Goal: Answer question/provide support: Share knowledge or assist other users

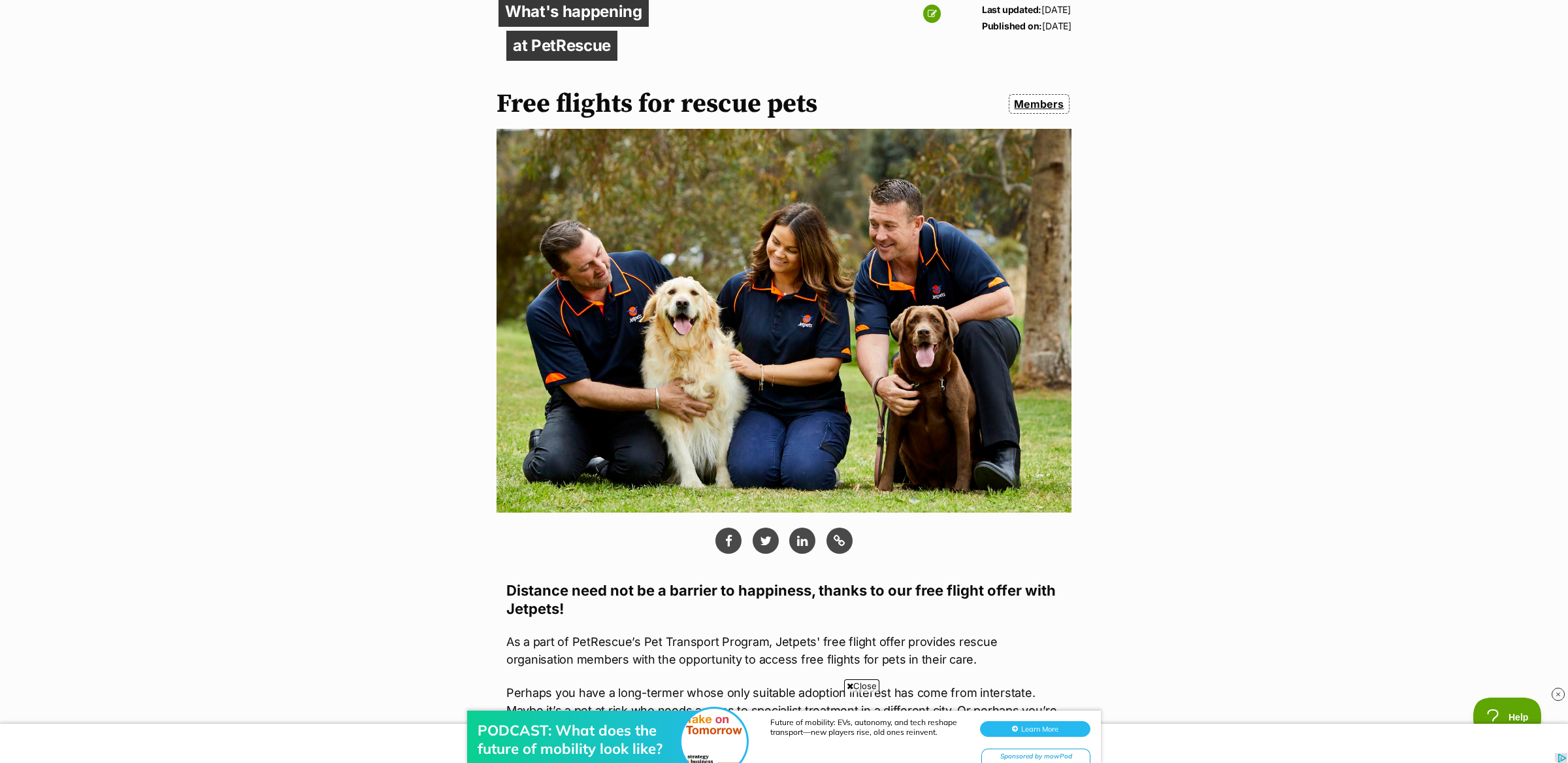
scroll to position [191, 0]
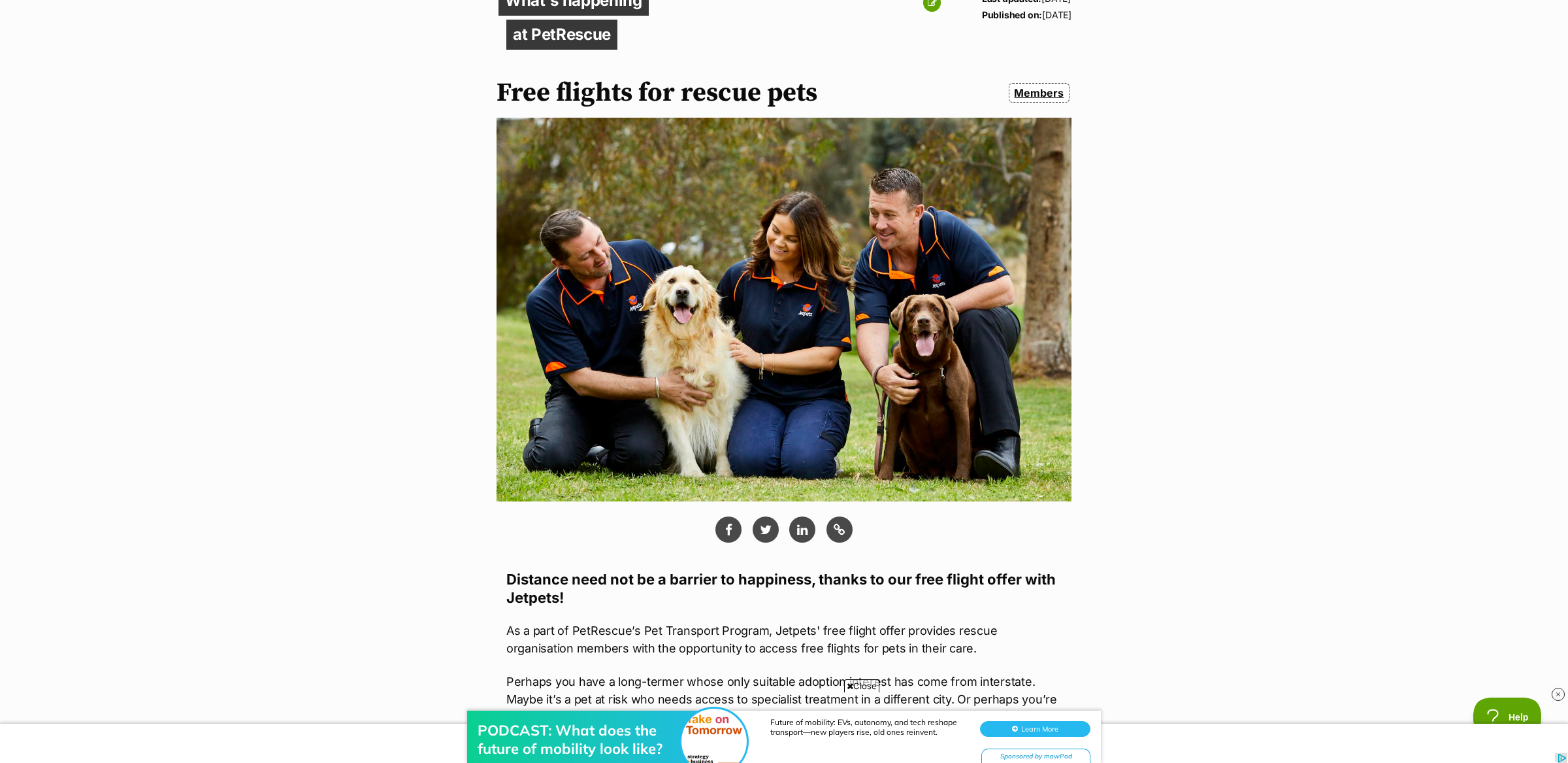
click at [862, 687] on div "PODCAST: What does the future of mobility look like? Future of mobility: EVs, a…" at bounding box center [784, 722] width 1568 height 78
click at [857, 687] on div "PODCAST: What does the future of mobility look like? Future of mobility: EVs, a…" at bounding box center [784, 722] width 1568 height 78
click at [857, 681] on span "Close" at bounding box center [861, 686] width 35 height 13
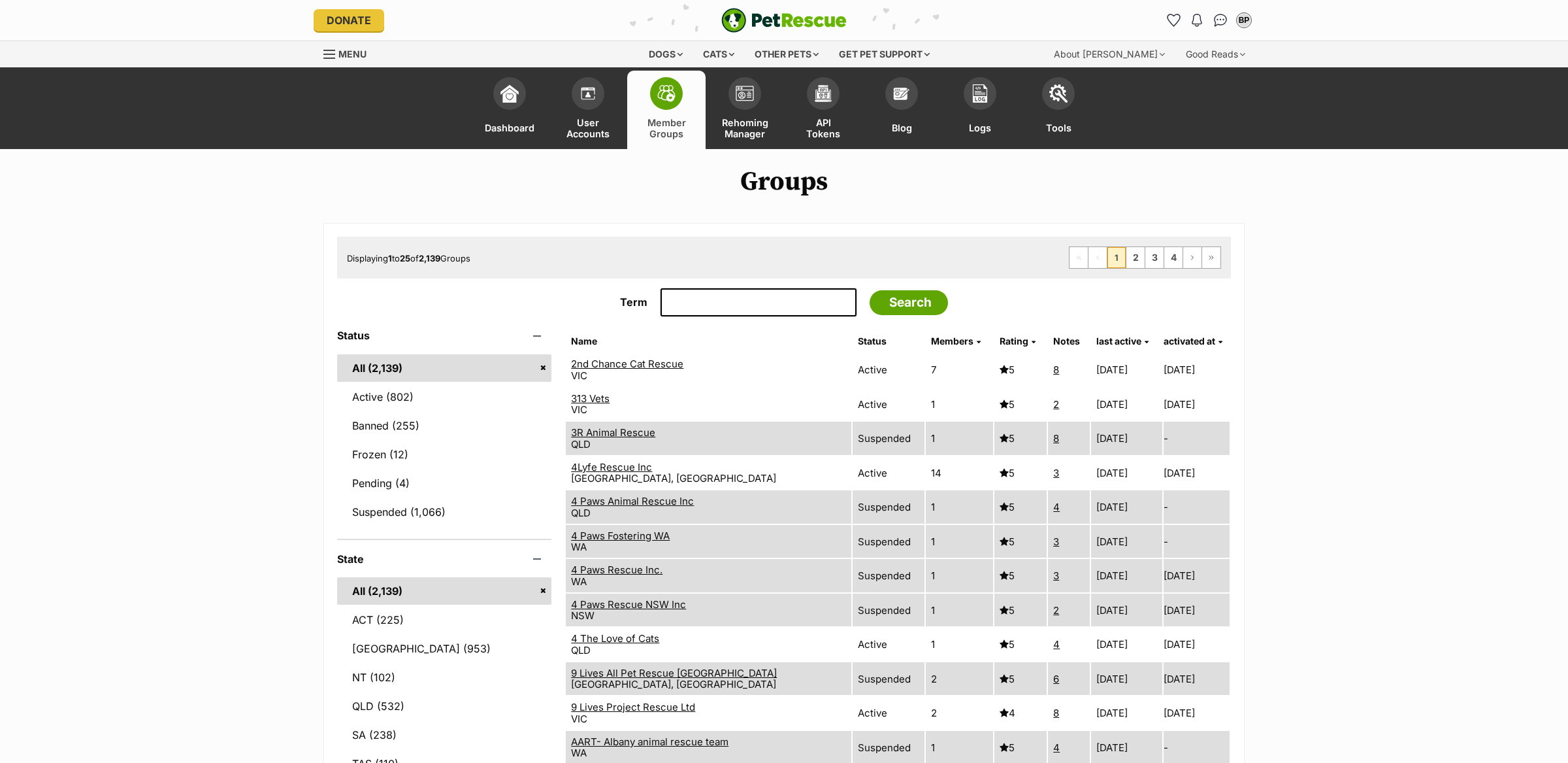
click at [702, 302] on input "Term" at bounding box center [758, 302] width 196 height 29
click at [600, 127] on span "User Accounts" at bounding box center [588, 128] width 46 height 23
click at [719, 304] on input "Term" at bounding box center [758, 302] width 196 height 29
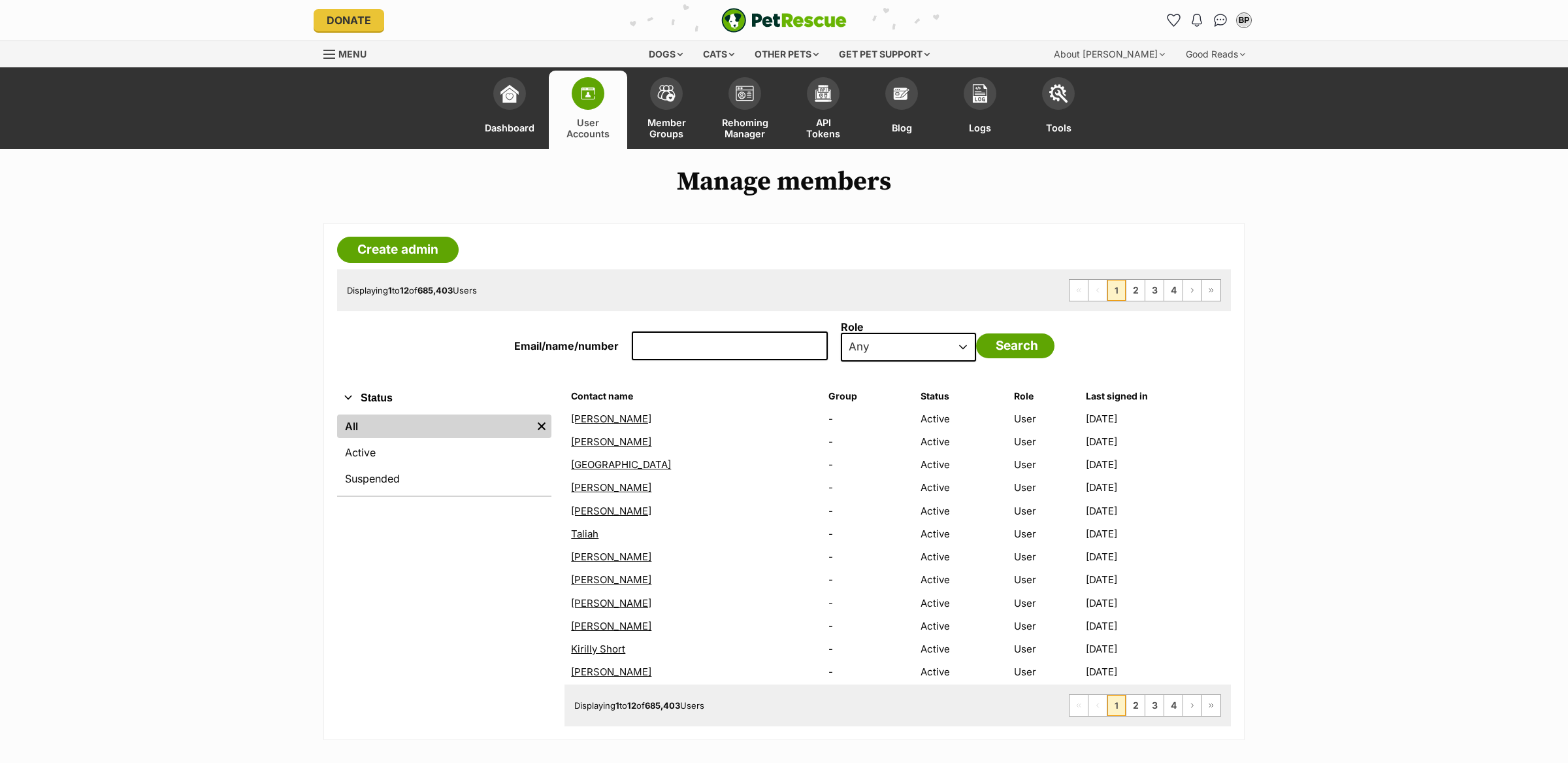
click at [710, 343] on input "Email/name/number" at bounding box center [730, 346] width 196 height 29
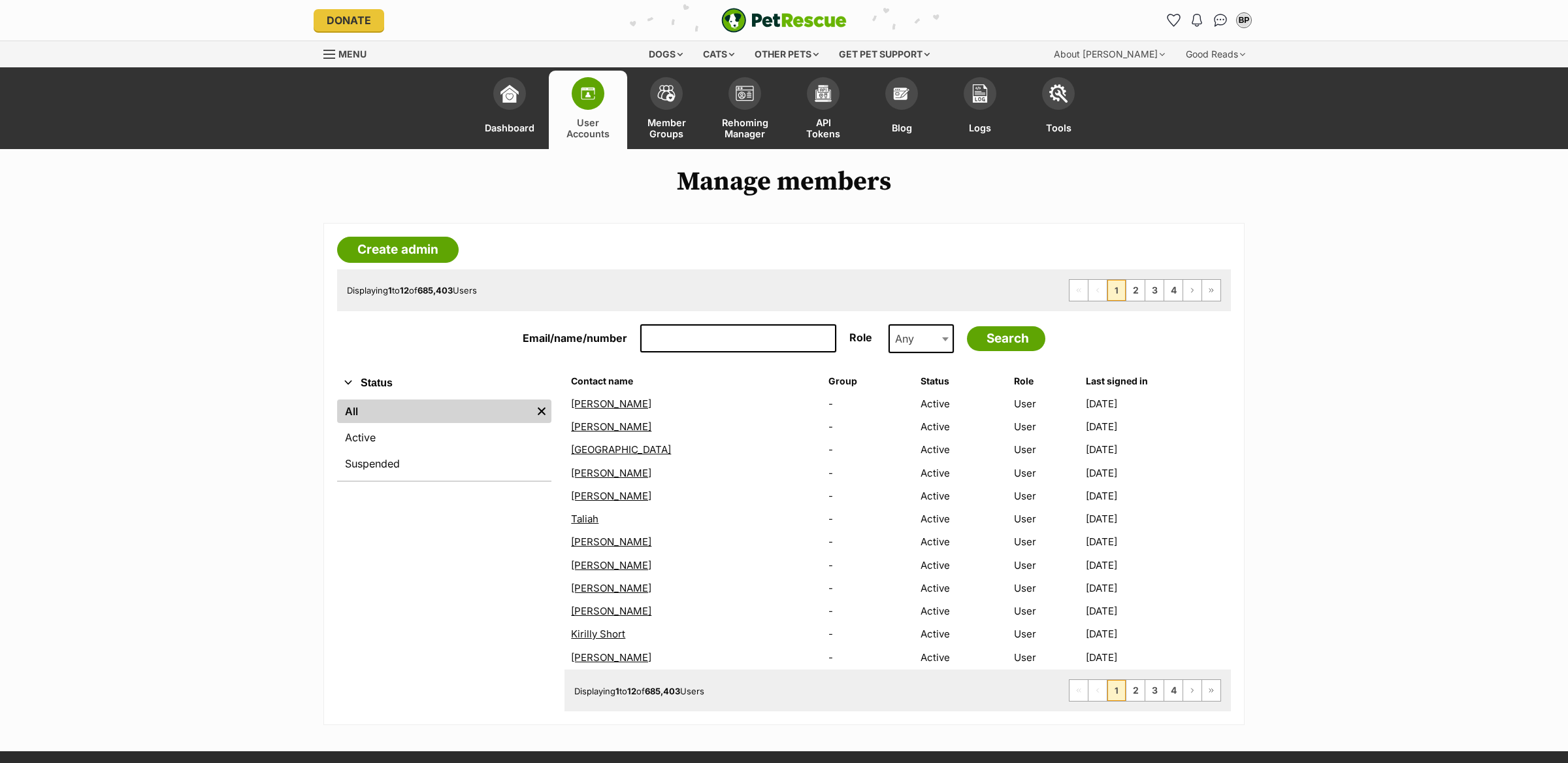
paste input "casasteele@gmail.com"
type input "casasteele@gmail.com"
click at [967, 326] on input "Search" at bounding box center [1006, 338] width 78 height 24
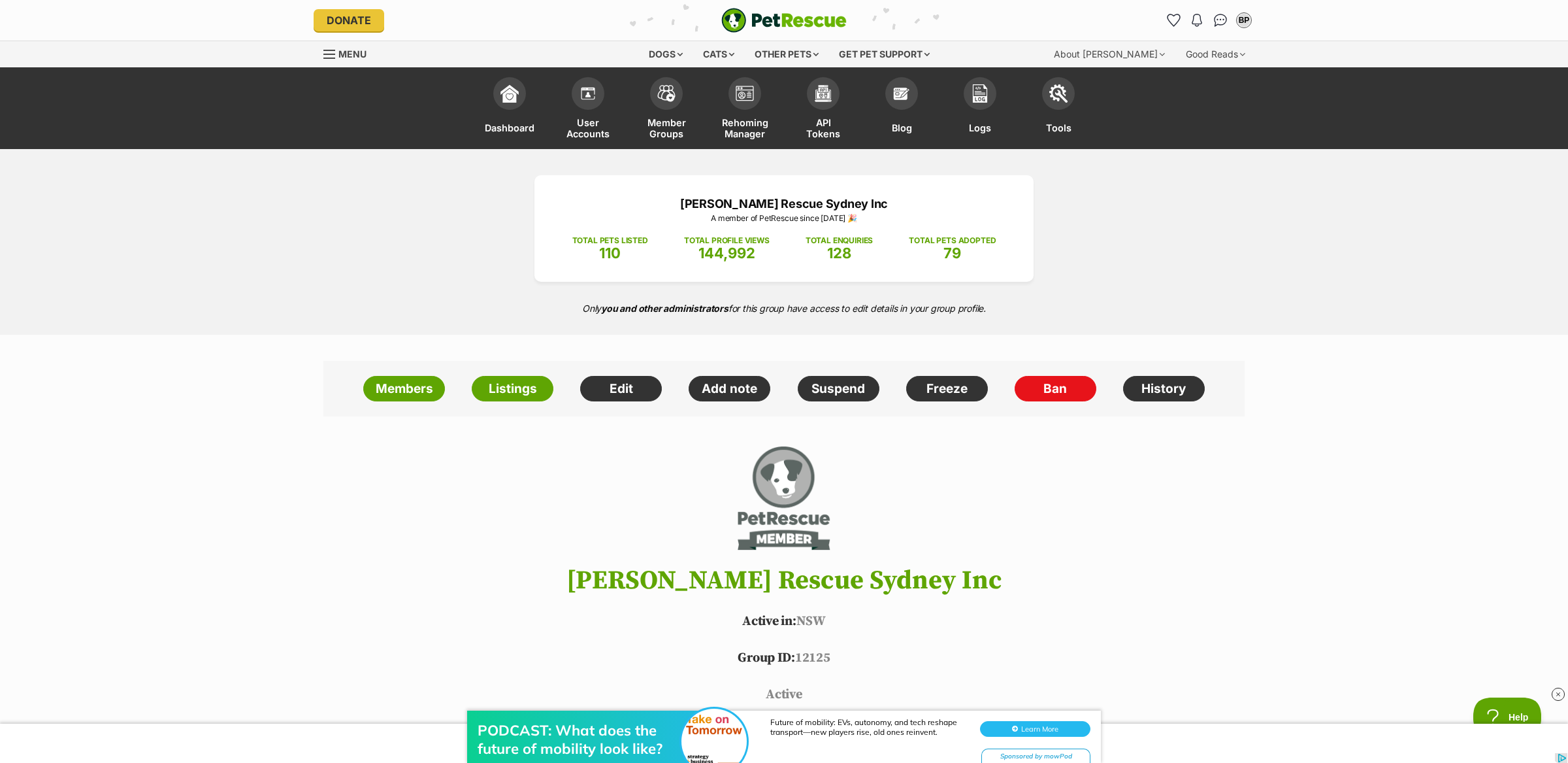
drag, startPoint x: 688, startPoint y: 198, endPoint x: 1009, endPoint y: 307, distance: 339.0
click at [998, 312] on div "Moses Kittie Rescue Sydney Inc A member of PetRescue since 2023 🎉 TOTAL PETS LI…" at bounding box center [784, 241] width 1568 height 186
click at [1009, 307] on p "Only you and other administrators for this group have access to edit details in…" at bounding box center [784, 308] width 1568 height 26
drag, startPoint x: 1012, startPoint y: 309, endPoint x: 637, endPoint y: 195, distance: 391.9
click at [637, 195] on div "Moses Kittie Rescue Sydney Inc A member of PetRescue since 2023 🎉 TOTAL PETS LI…" at bounding box center [784, 241] width 1568 height 186
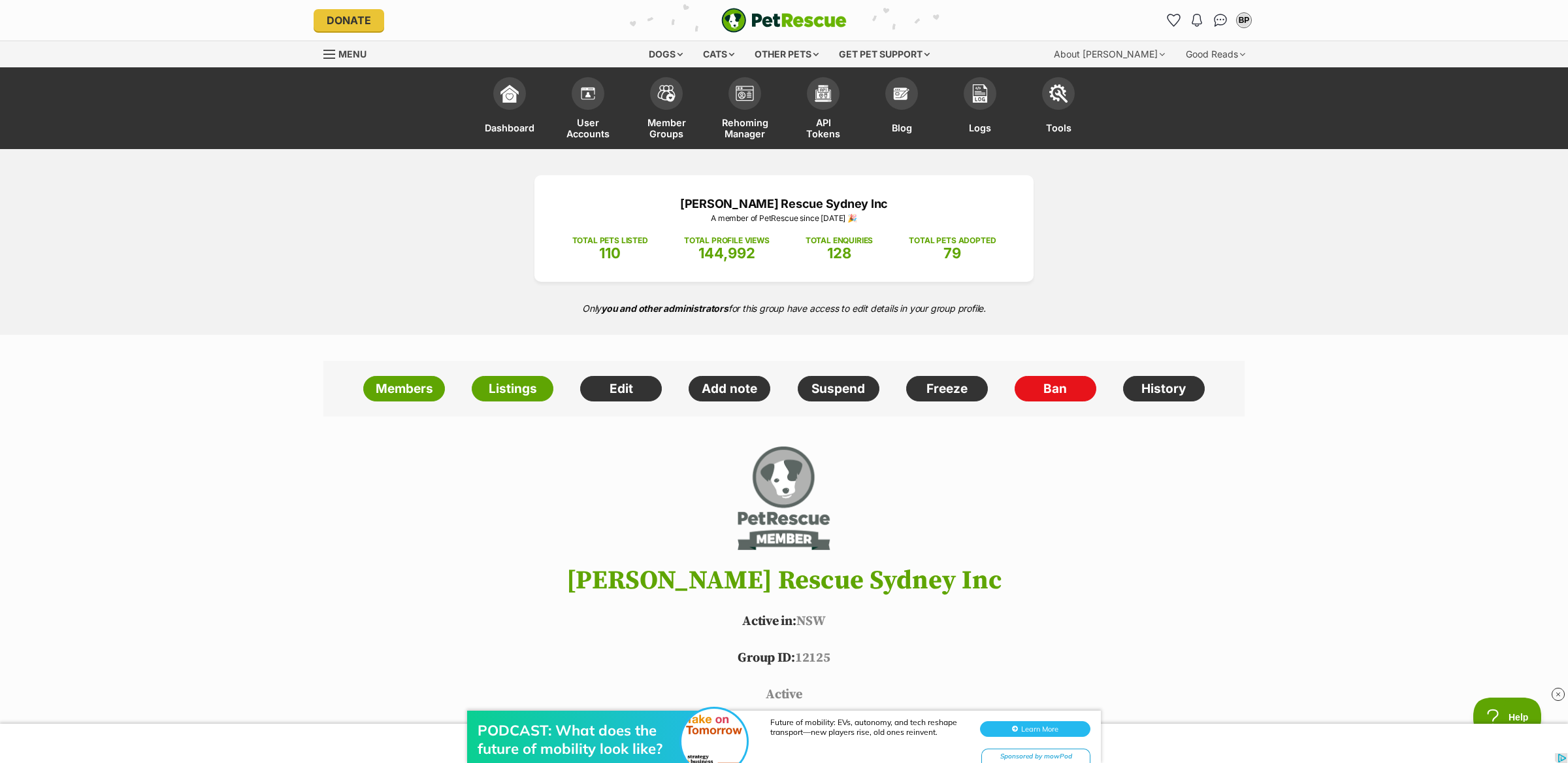
drag, startPoint x: 637, startPoint y: 195, endPoint x: 976, endPoint y: 32, distance: 376.2
click at [638, 195] on p "Moses Kittie Rescue Sydney Inc" at bounding box center [784, 203] width 460 height 18
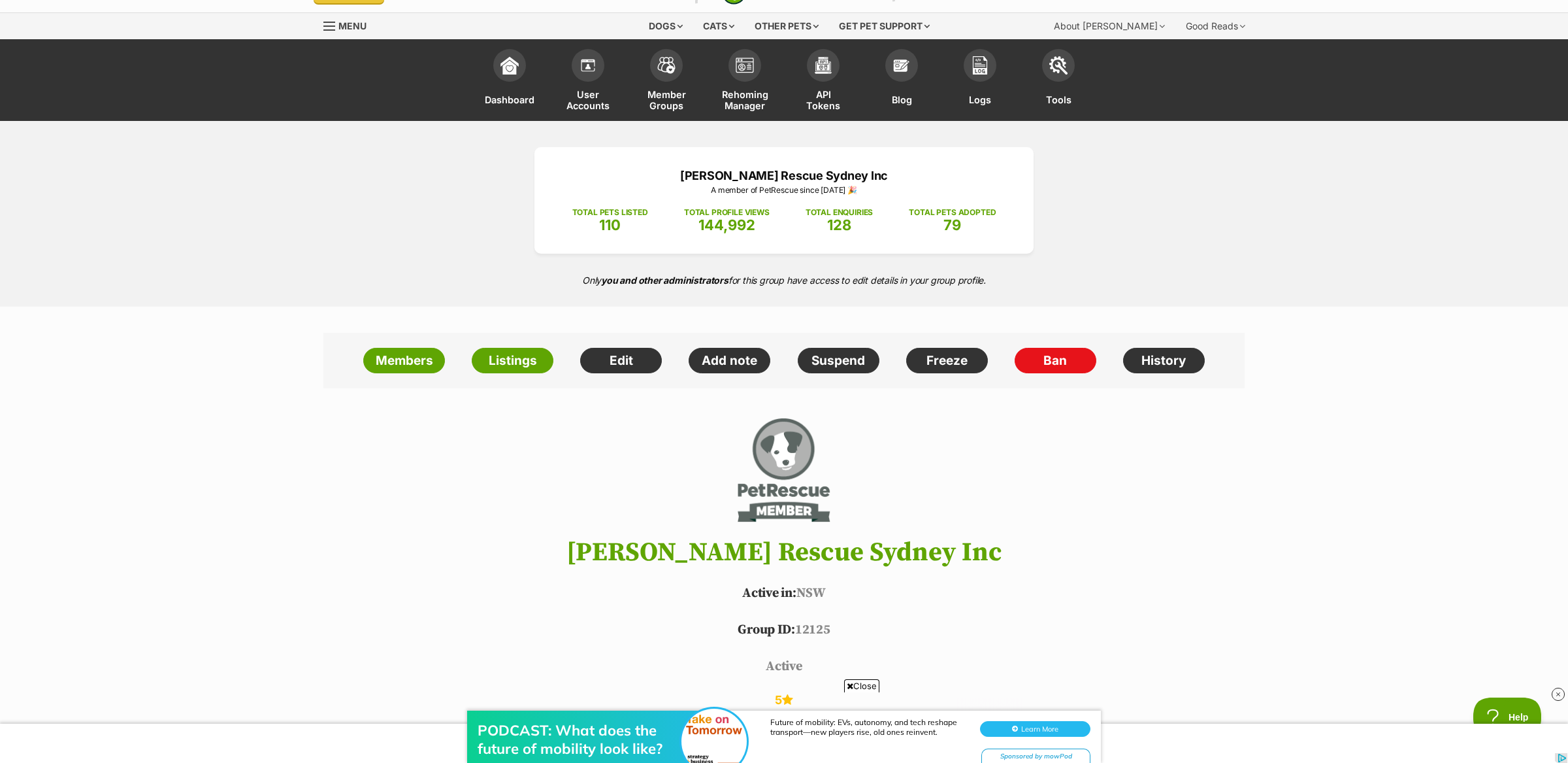
scroll to position [38, 0]
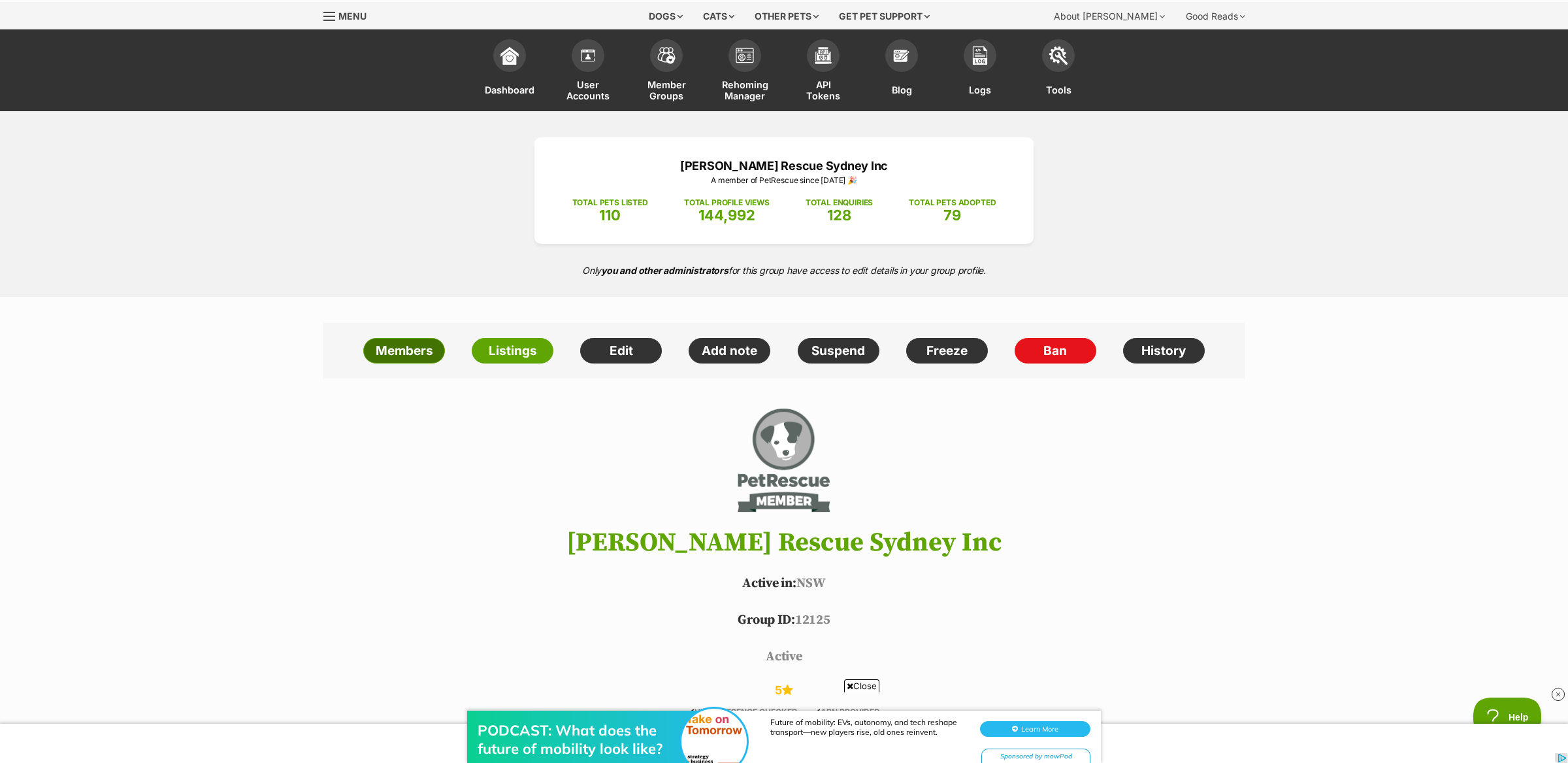
click at [427, 345] on link "Members" at bounding box center [404, 351] width 82 height 26
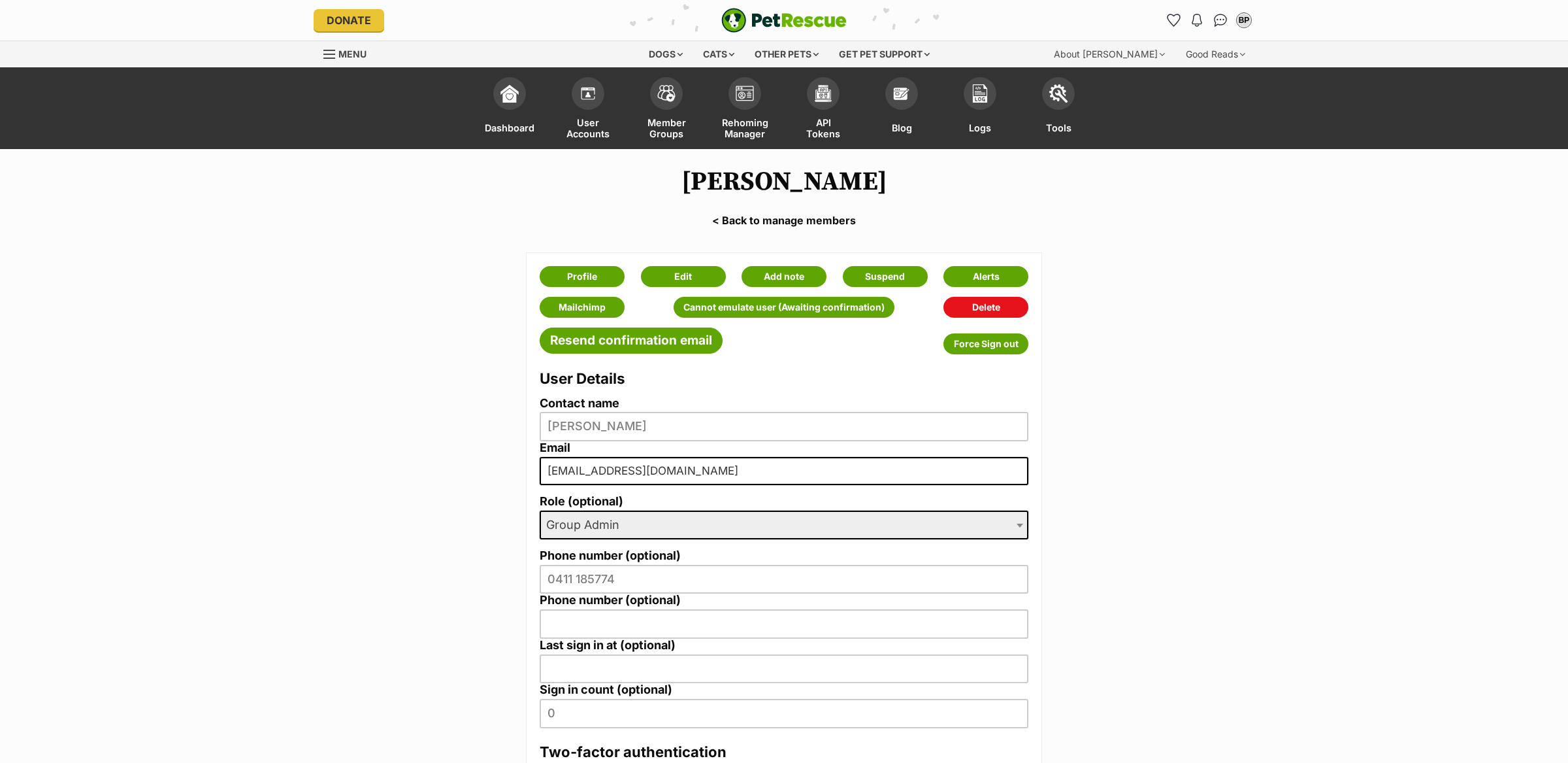
click at [780, 221] on link "< Back to manage members" at bounding box center [784, 220] width 1568 height 11
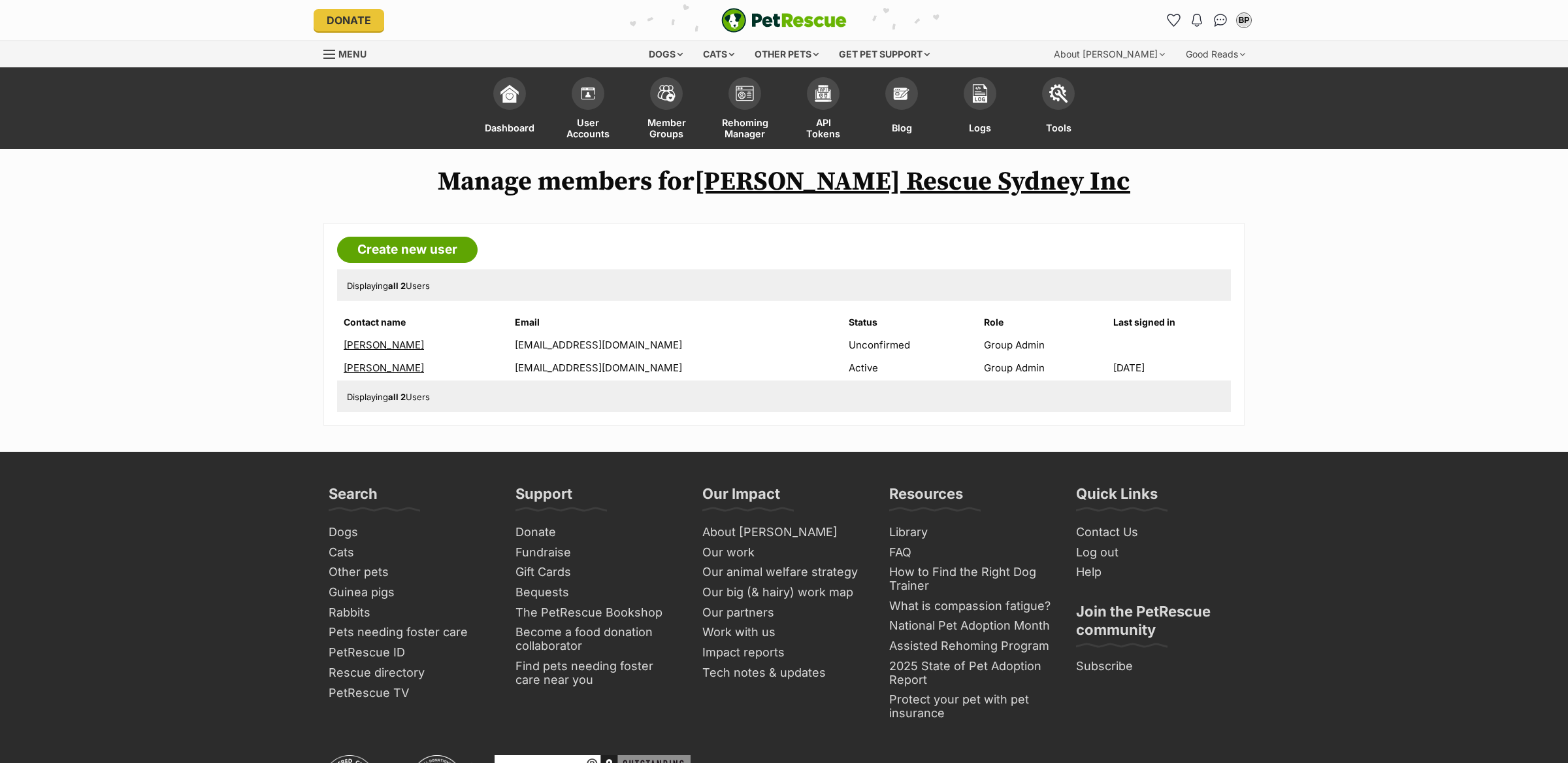
click at [385, 345] on link "[PERSON_NAME]" at bounding box center [383, 344] width 80 height 12
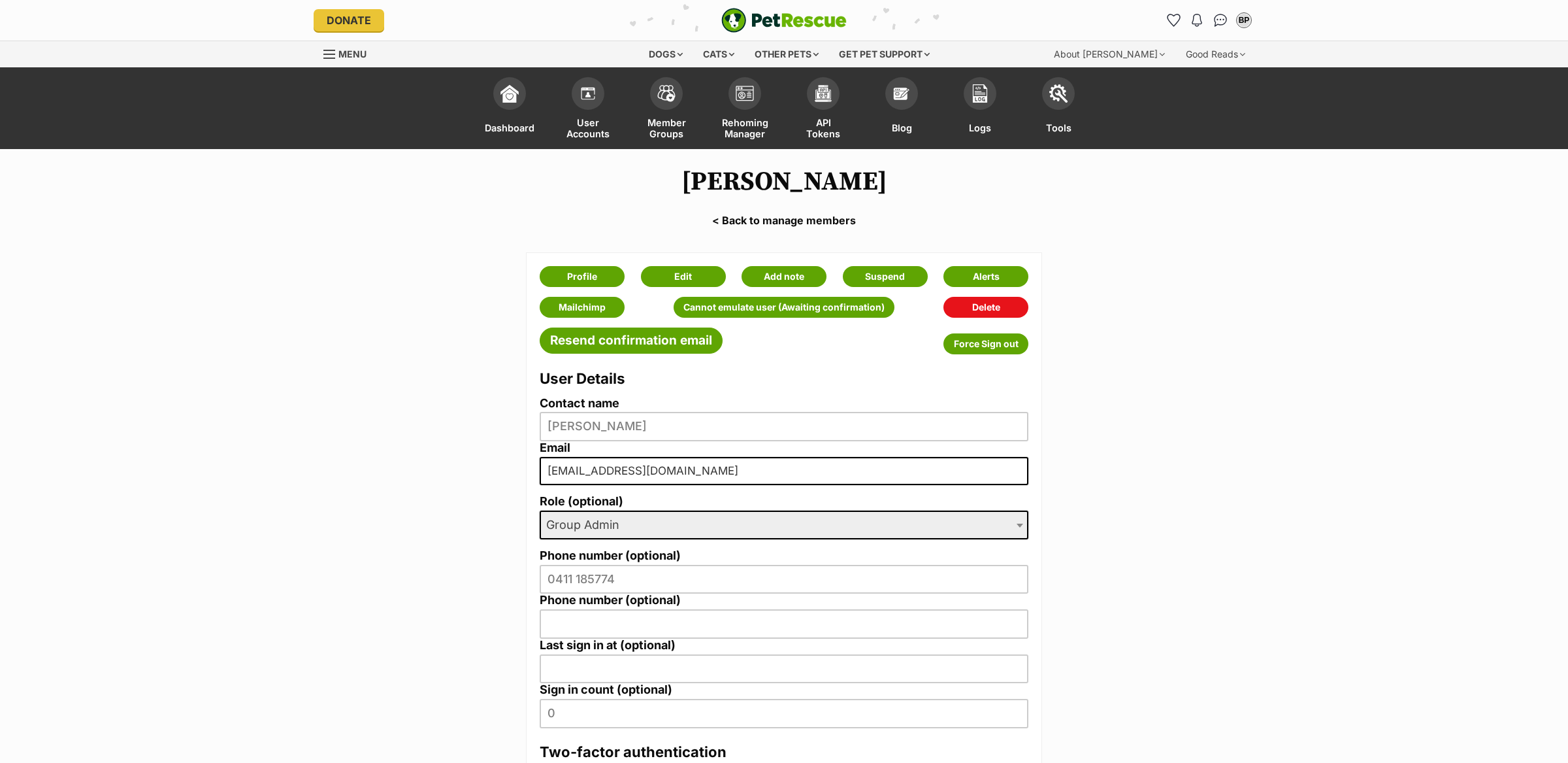
click at [1212, 240] on main "Caroline Steele < Back to manage members Profile Edit Add note Suspend Alerts M…" at bounding box center [784, 696] width 1568 height 1095
click at [1301, 466] on main "Caroline Steele < Back to manage members Profile Edit Add note Suspend Alerts M…" at bounding box center [784, 696] width 1568 height 1095
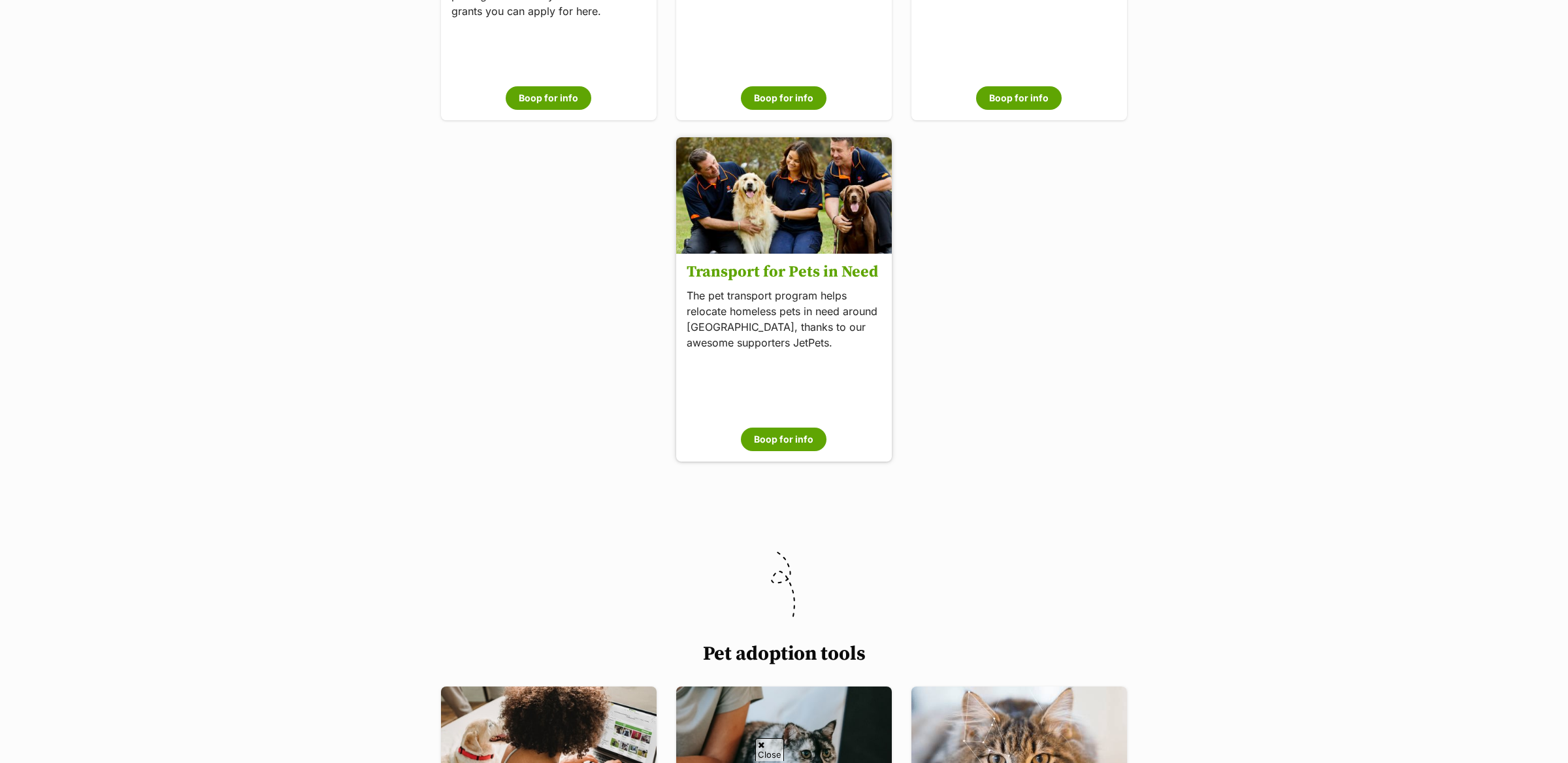
click at [792, 369] on div "Transport for Pets in Need The pet transport program helps relocate homeless pe…" at bounding box center [784, 358] width 216 height 208
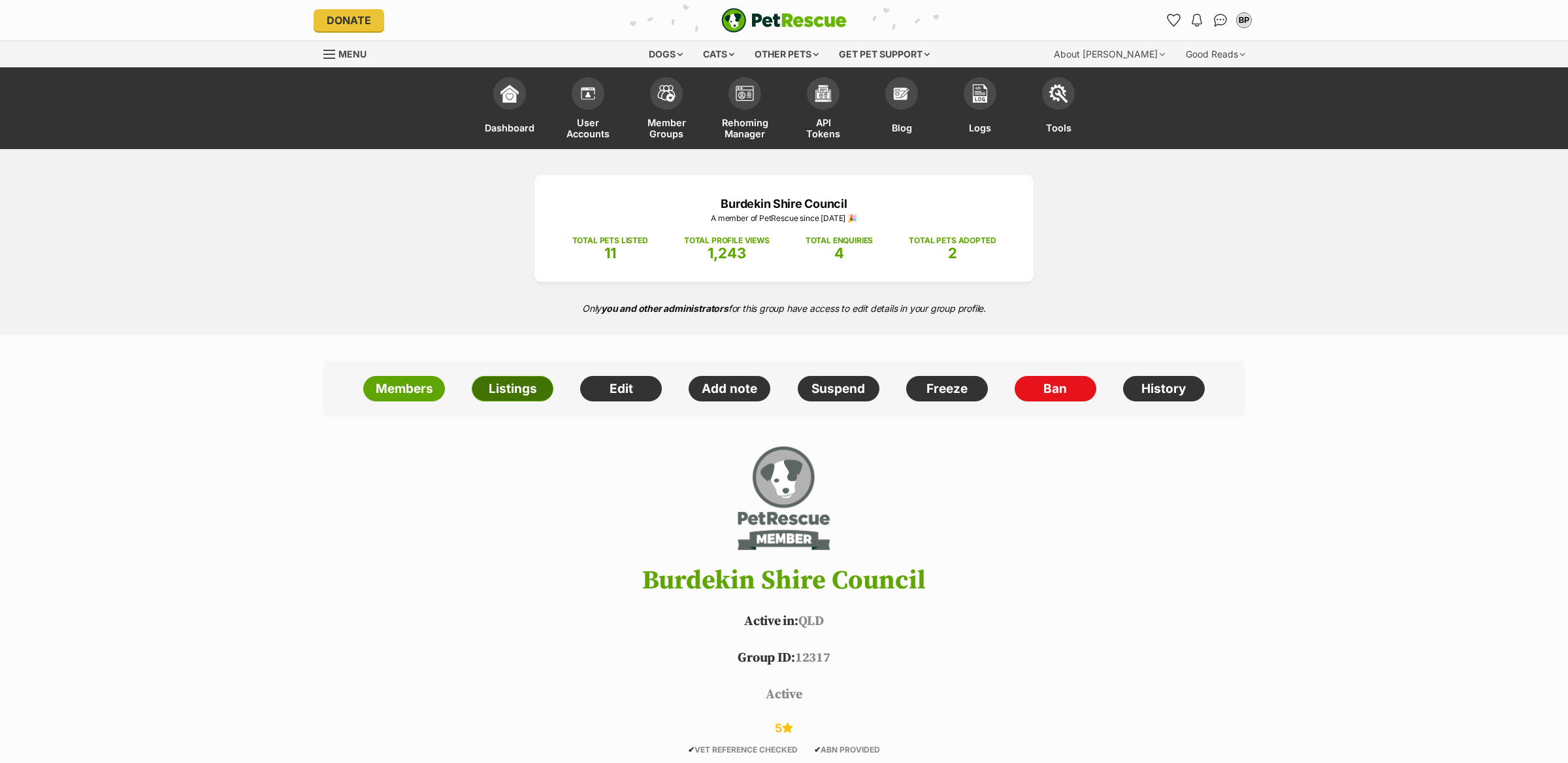
click at [528, 394] on link "Listings" at bounding box center [512, 389] width 82 height 26
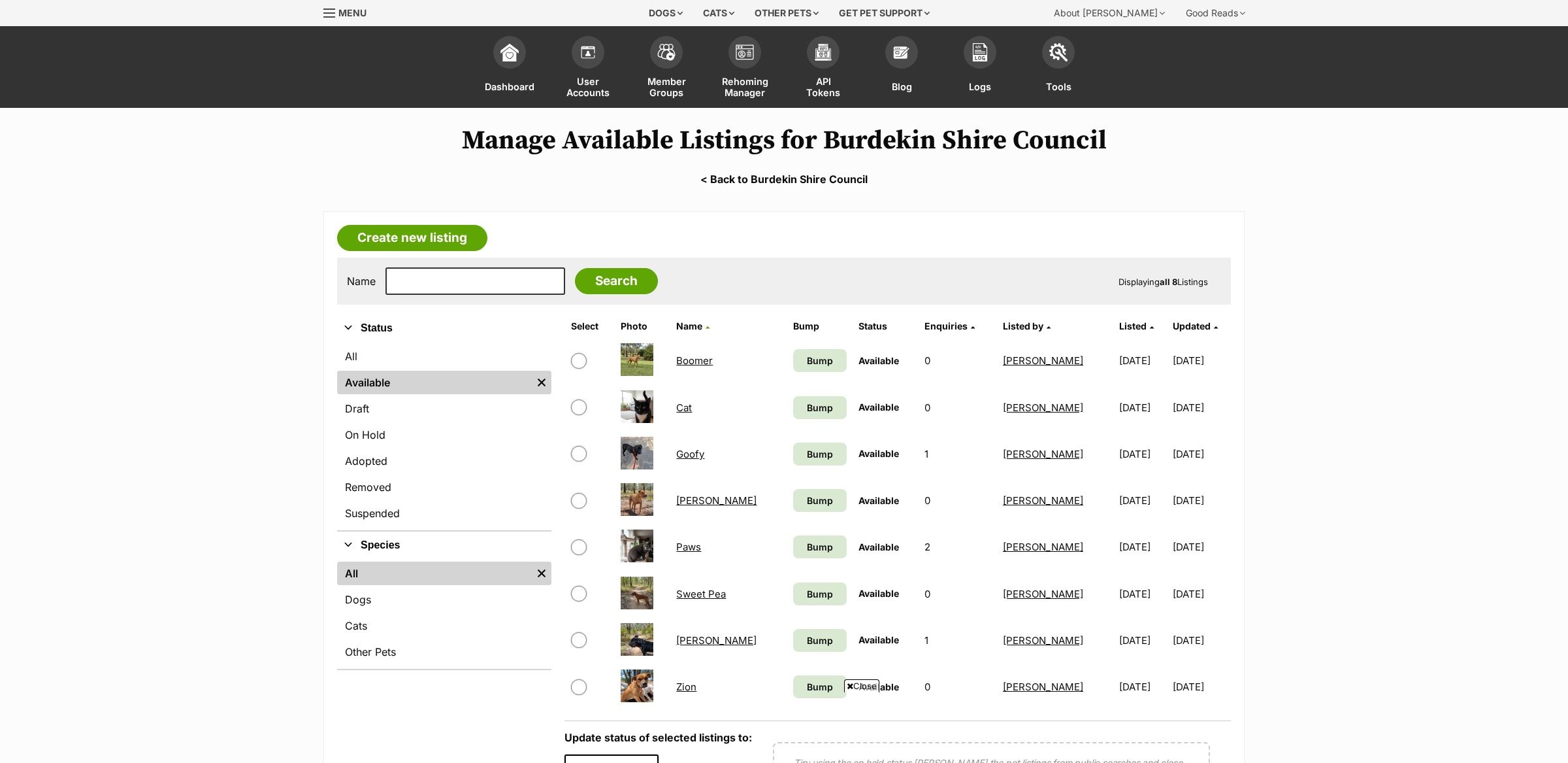
scroll to position [46, 0]
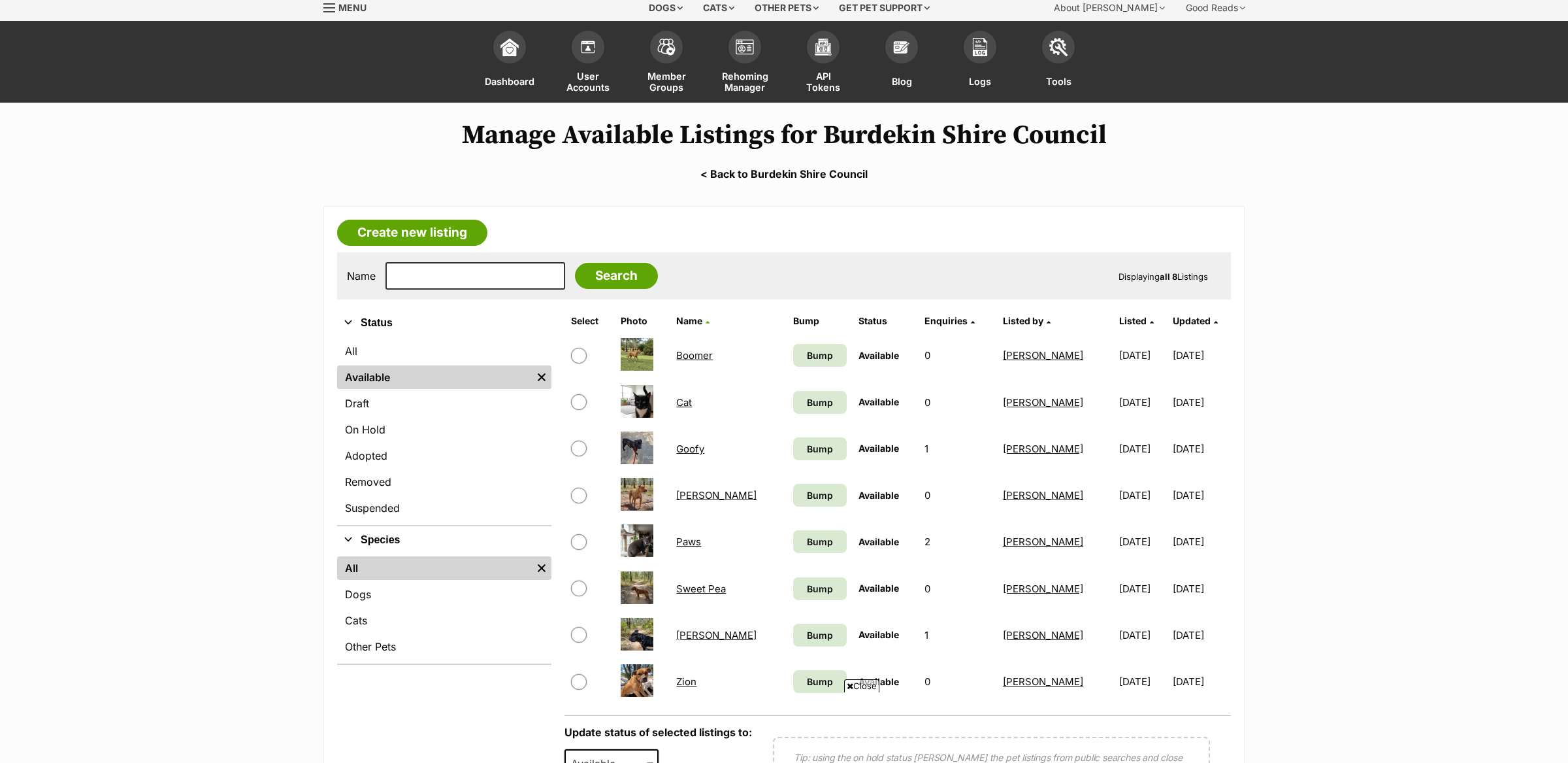
click at [864, 690] on span "Close" at bounding box center [861, 686] width 35 height 13
click at [696, 629] on link "[PERSON_NAME]" at bounding box center [716, 634] width 80 height 12
click at [690, 443] on link "Goofy" at bounding box center [690, 448] width 28 height 12
click at [807, 356] on span "Bump" at bounding box center [820, 355] width 26 height 14
click at [807, 402] on span "Bump" at bounding box center [820, 402] width 26 height 14
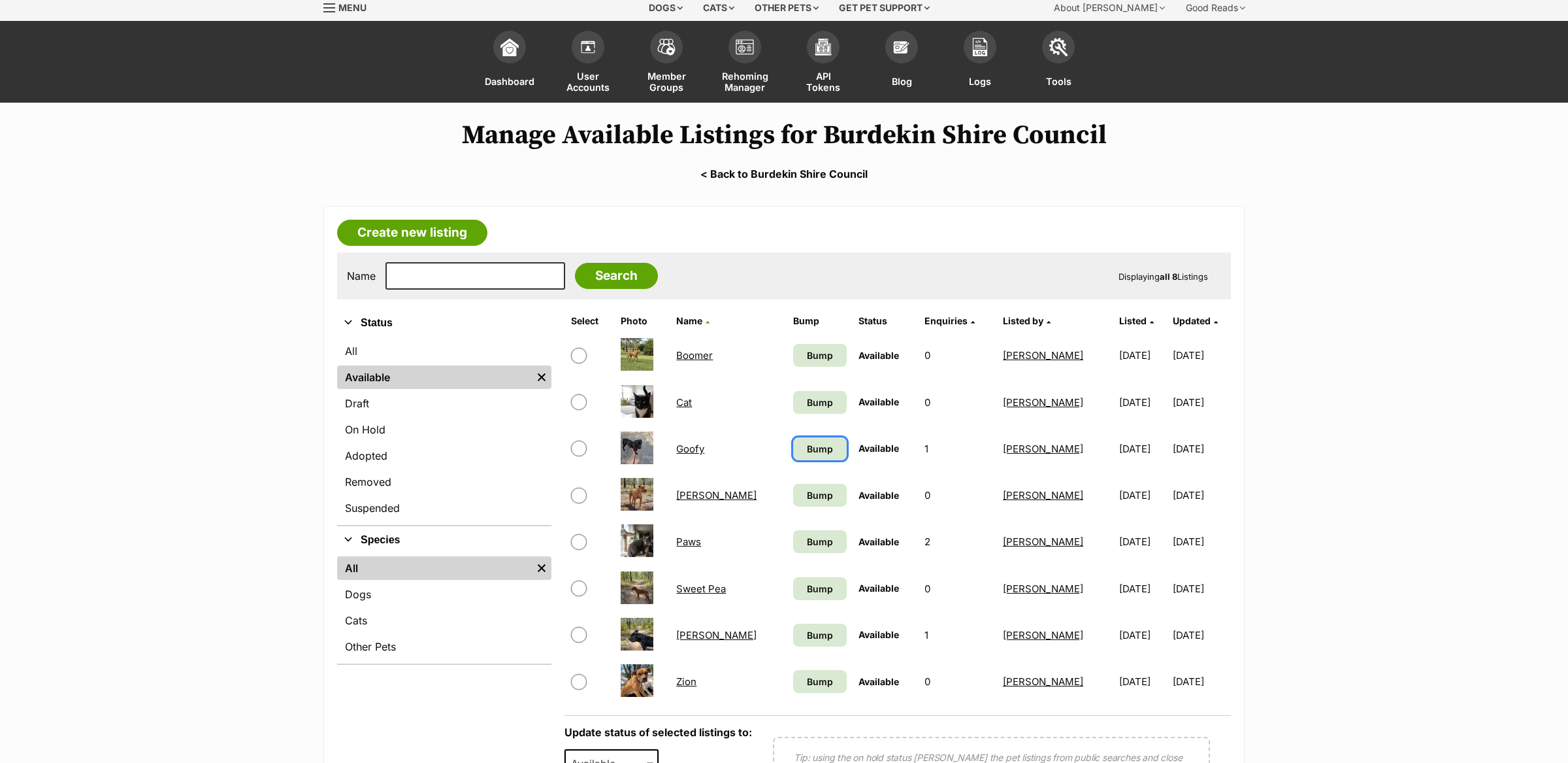
drag, startPoint x: 793, startPoint y: 446, endPoint x: 795, endPoint y: 453, distance: 7.3
click at [807, 446] on span "Bump" at bounding box center [820, 448] width 26 height 14
drag, startPoint x: 793, startPoint y: 492, endPoint x: 792, endPoint y: 524, distance: 32.0
click at [807, 494] on span "Bump" at bounding box center [820, 495] width 26 height 14
click at [791, 601] on td "Bump" at bounding box center [820, 589] width 65 height 45
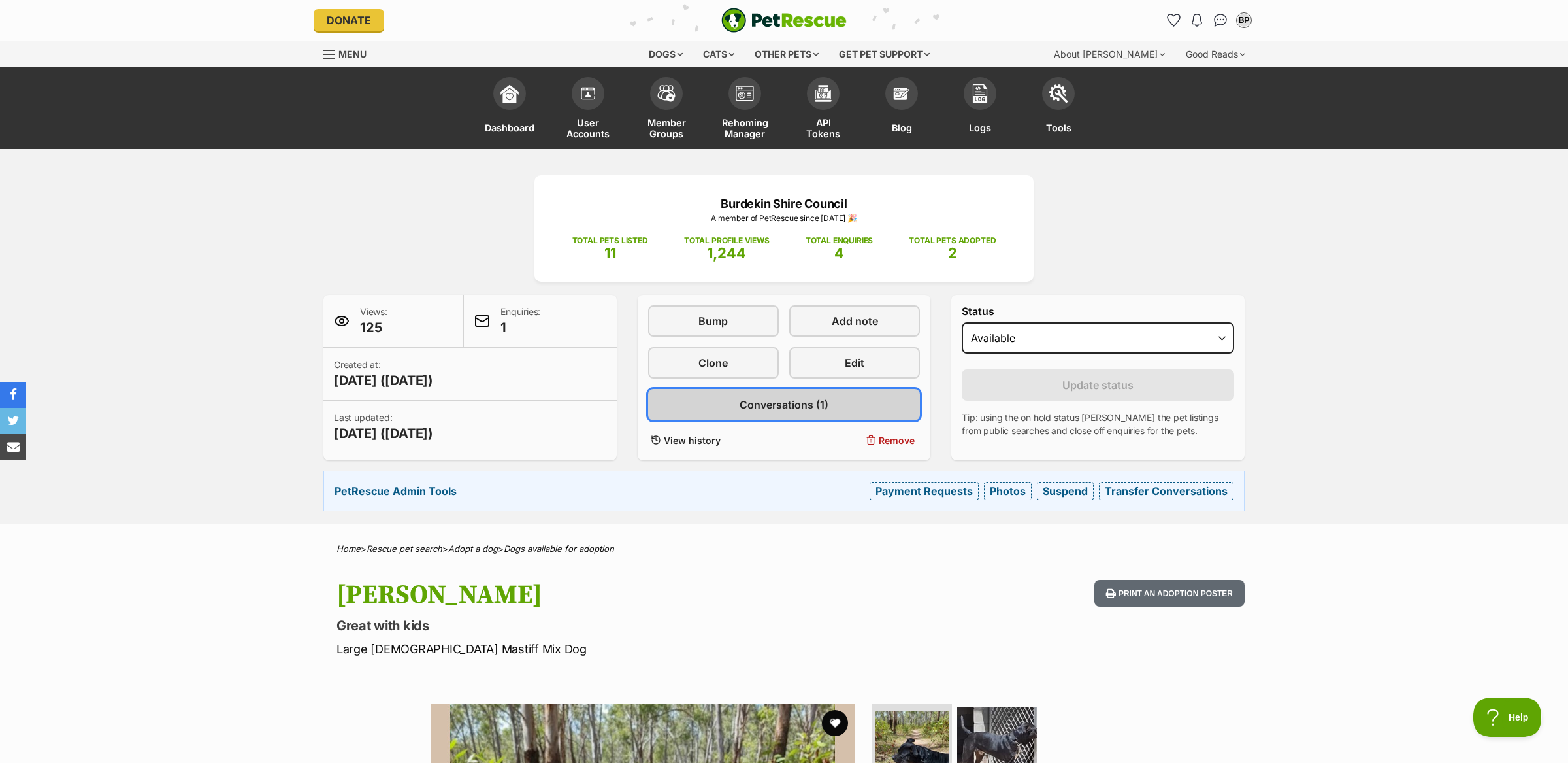
click at [744, 407] on span "Conversations (1)" at bounding box center [784, 404] width 89 height 16
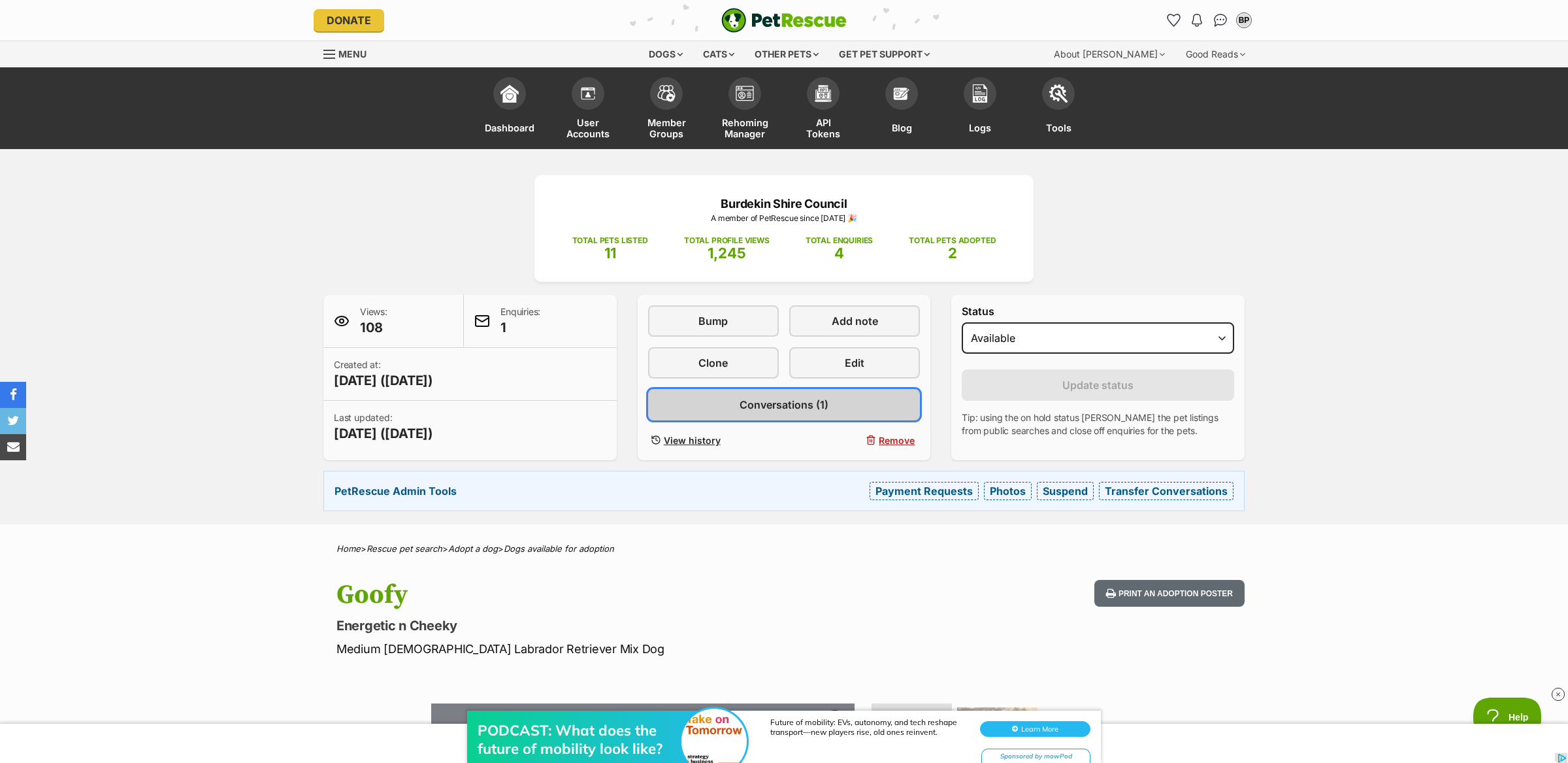
click at [783, 414] on link "Conversations (1)" at bounding box center [784, 404] width 272 height 31
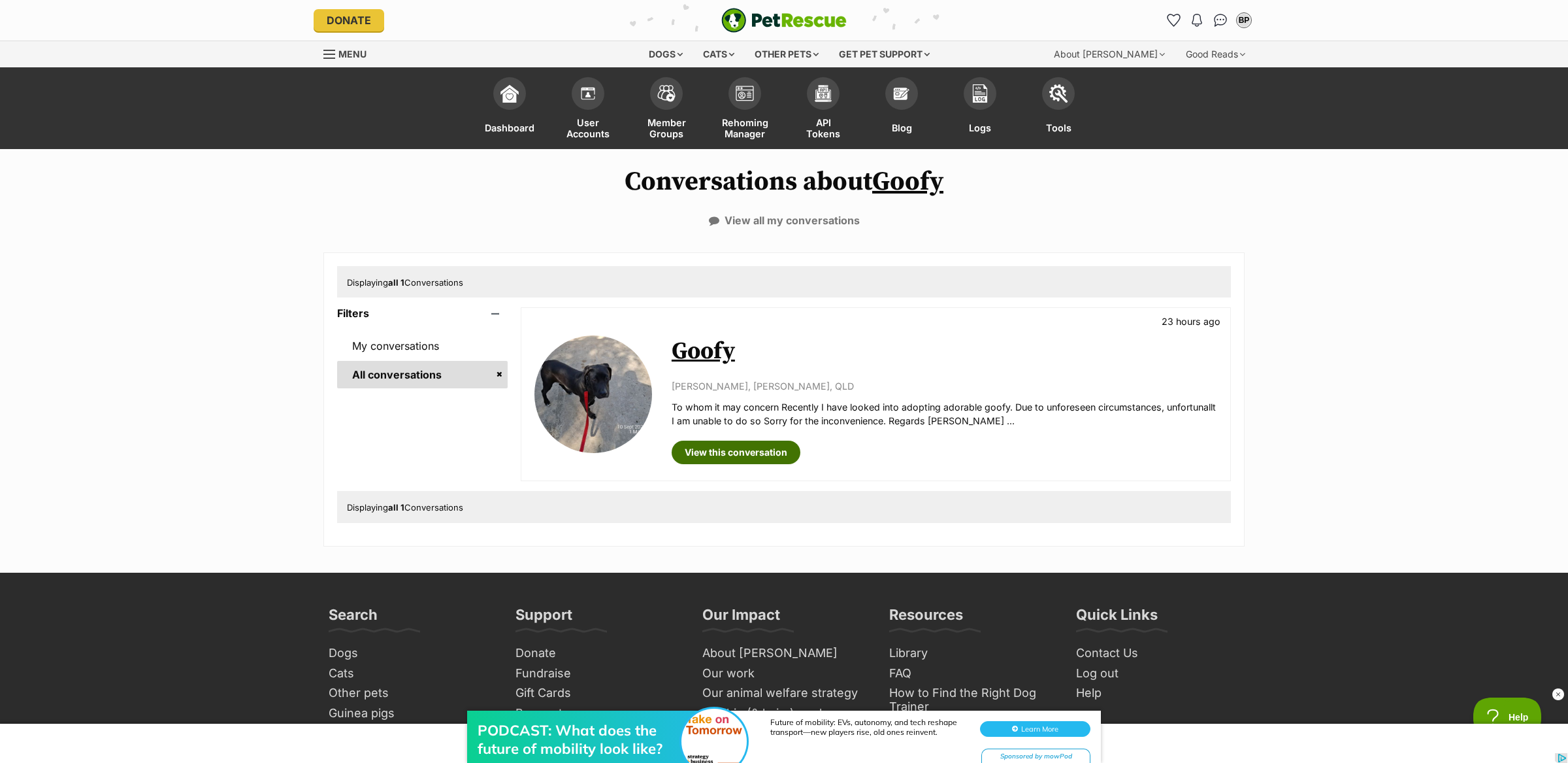
click at [756, 449] on link "View this conversation" at bounding box center [736, 452] width 129 height 24
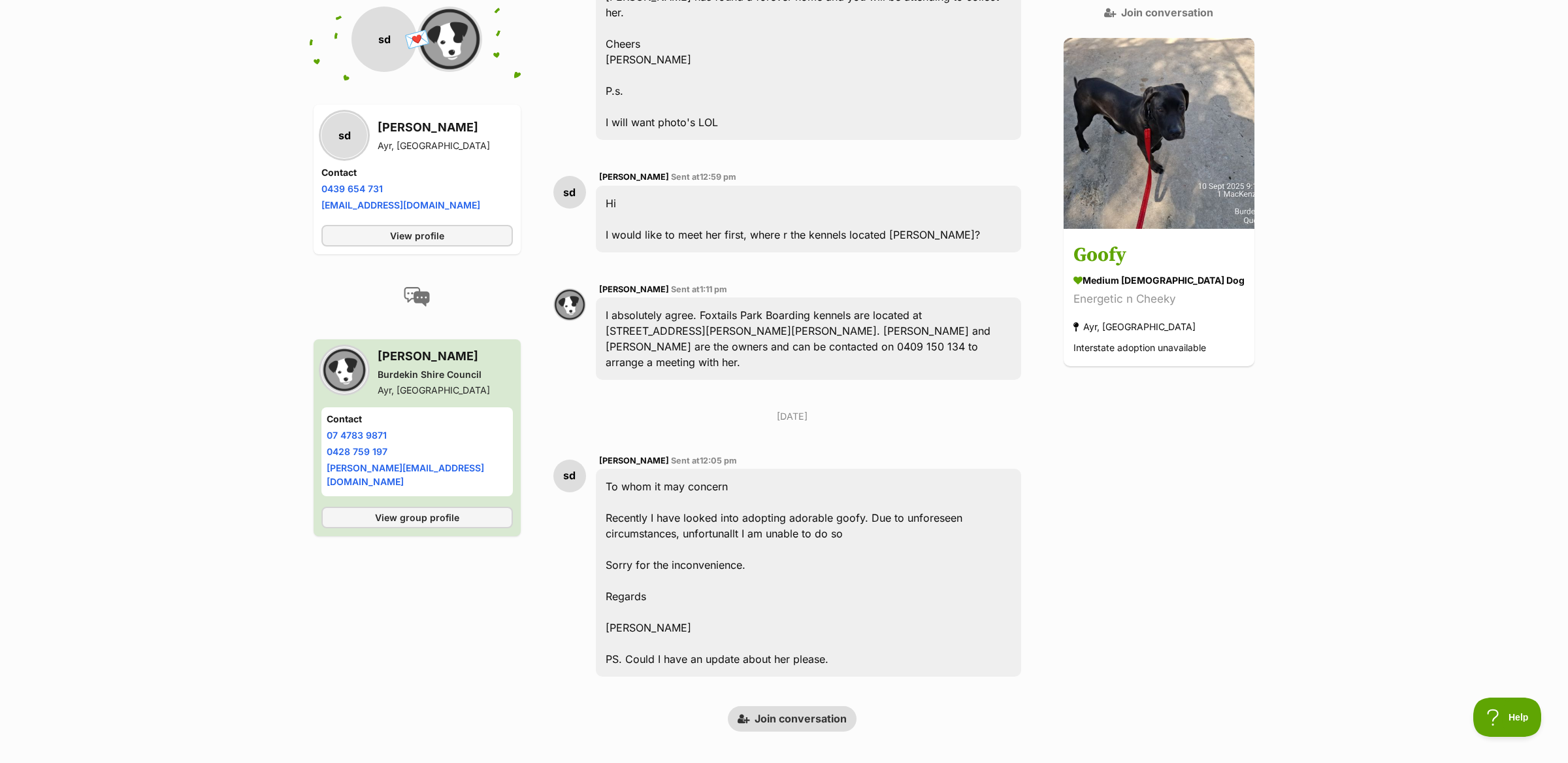
scroll to position [1358, 0]
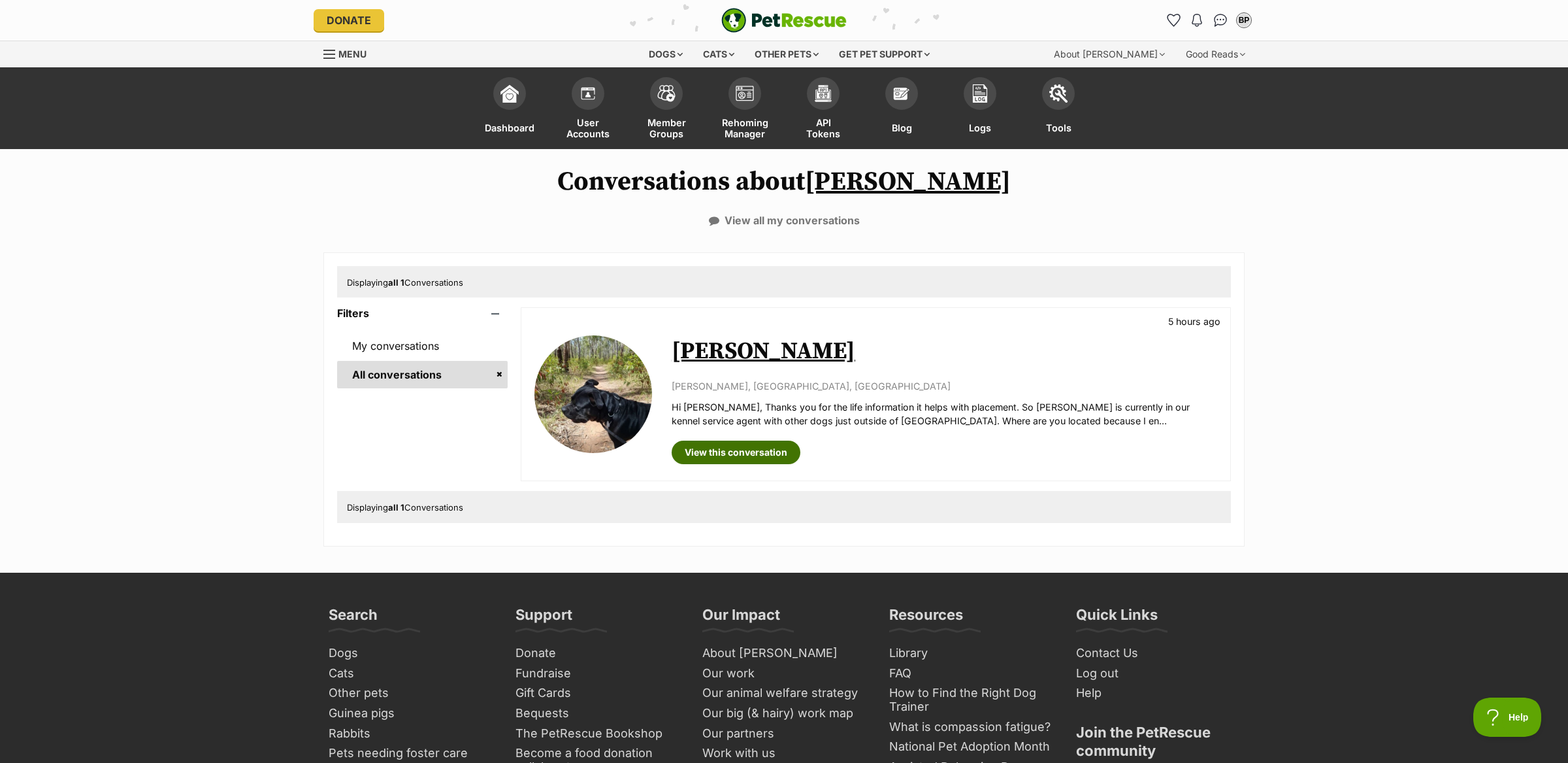
click at [722, 455] on link "View this conversation" at bounding box center [736, 452] width 129 height 24
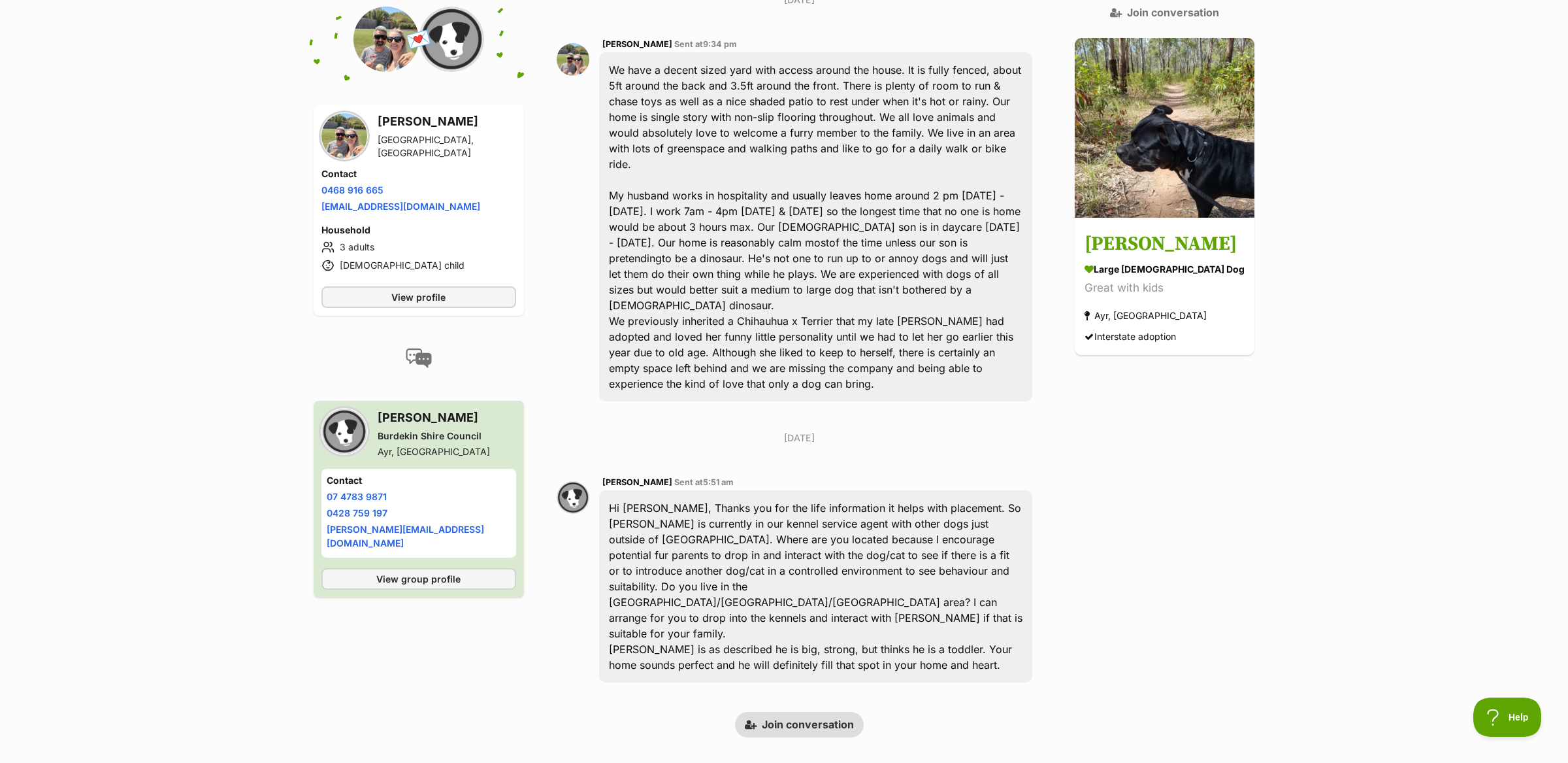
scroll to position [398, 0]
click at [1150, 218] on link "Toby Lee large male Dog Great with kids Ayr, QLD Interstate adoption" at bounding box center [1164, 285] width 180 height 136
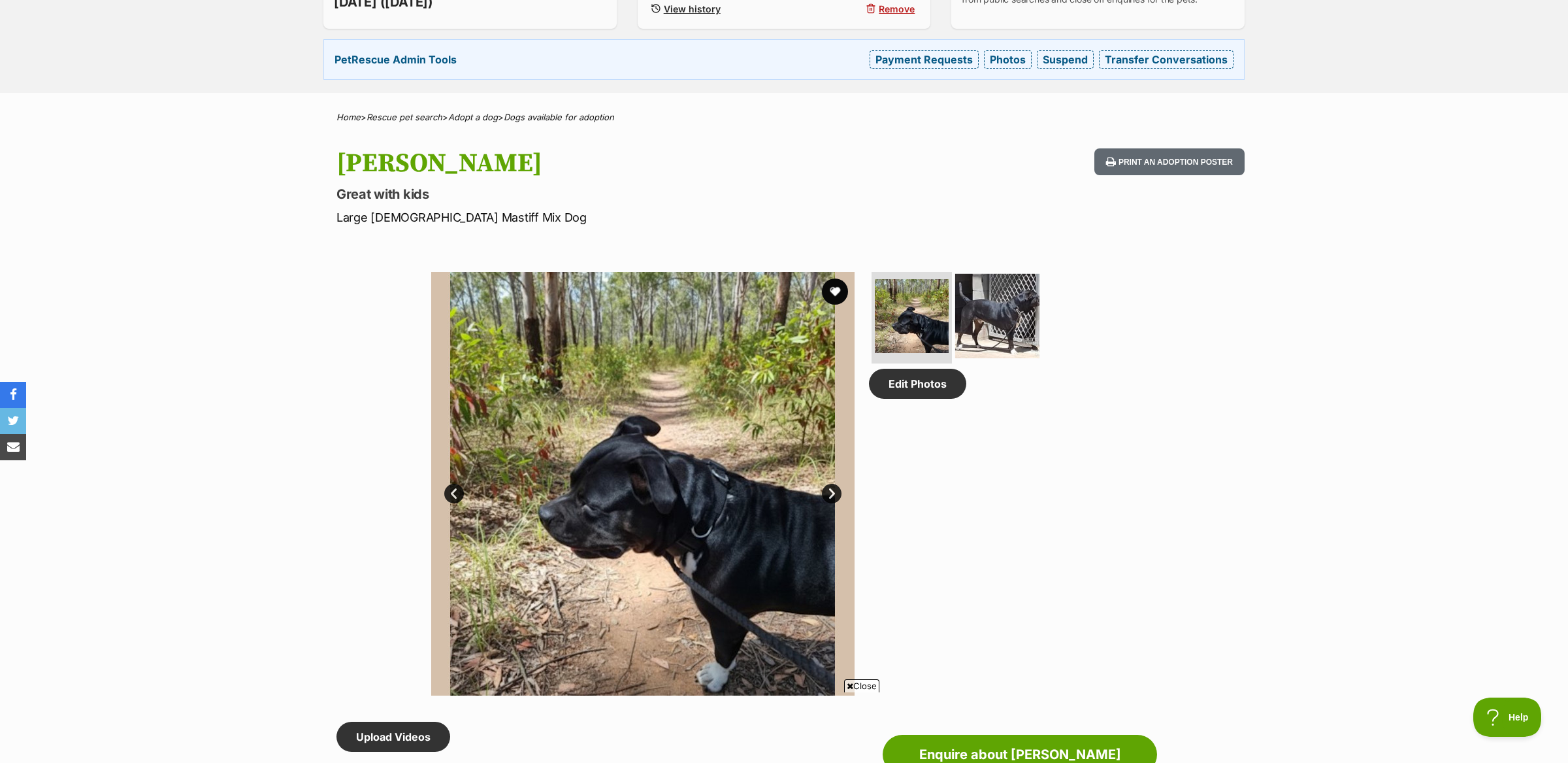
click at [1027, 303] on img at bounding box center [997, 317] width 85 height 85
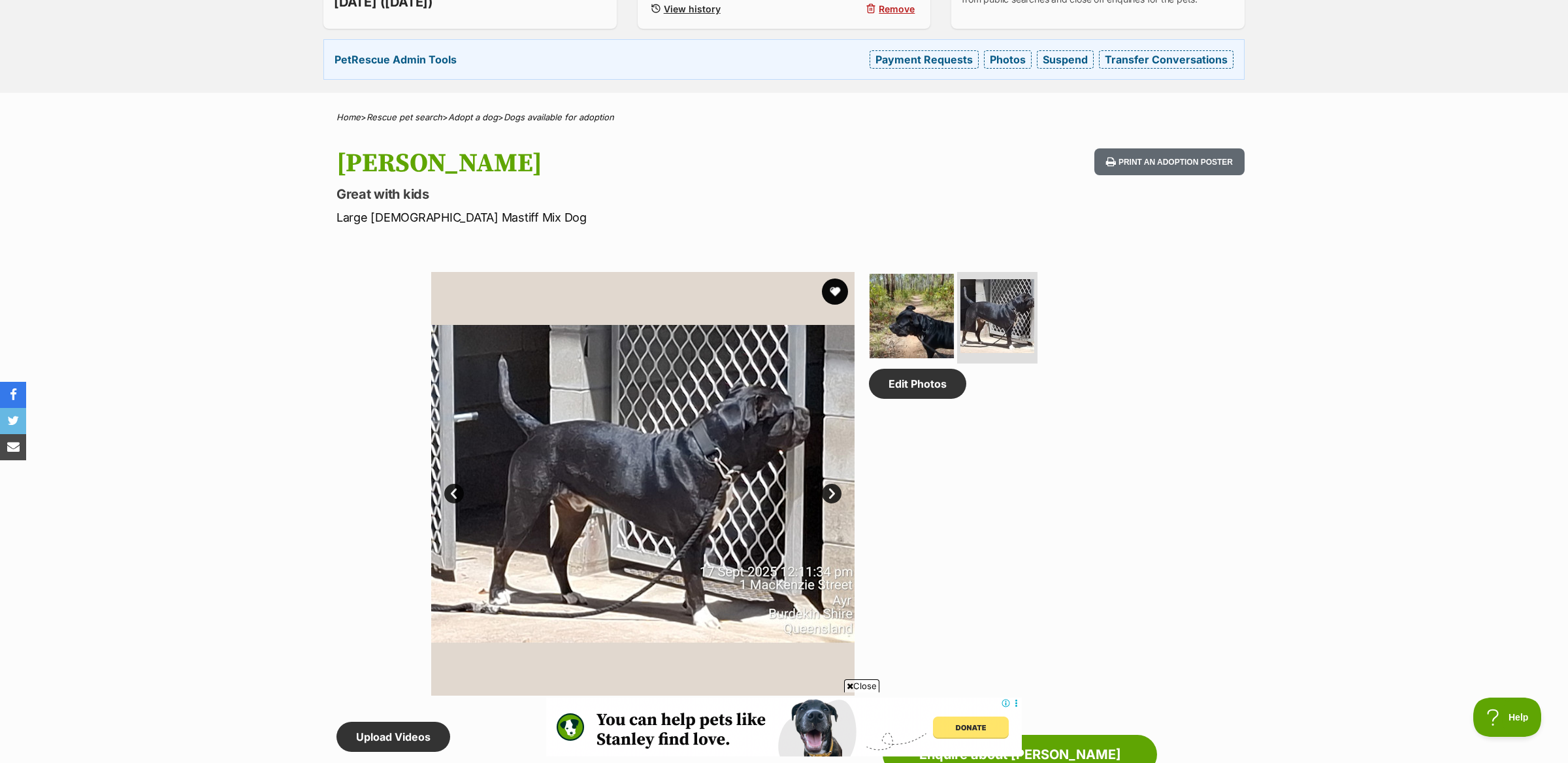
click at [911, 317] on img at bounding box center [913, 317] width 85 height 85
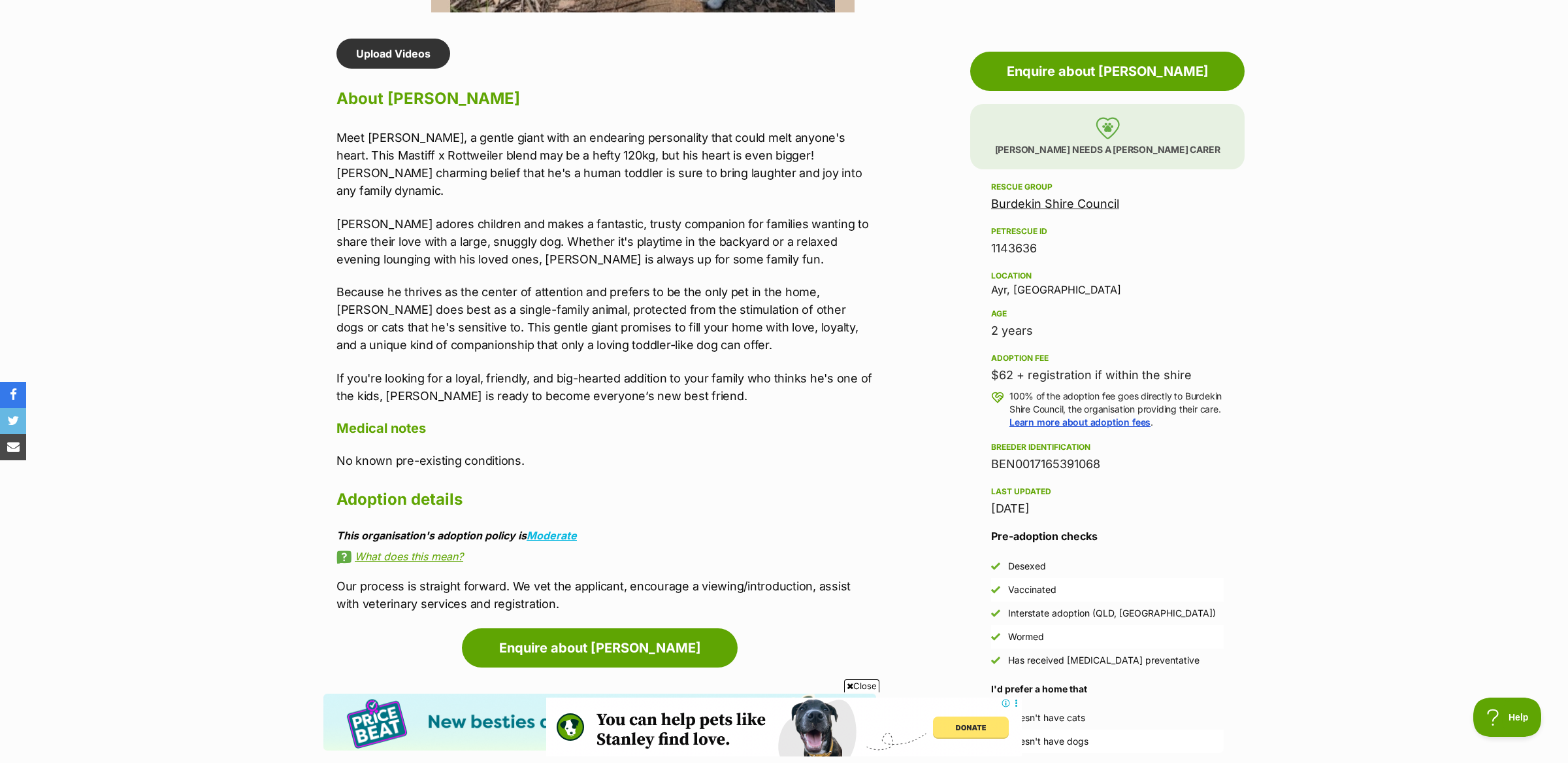
scroll to position [1117, 0]
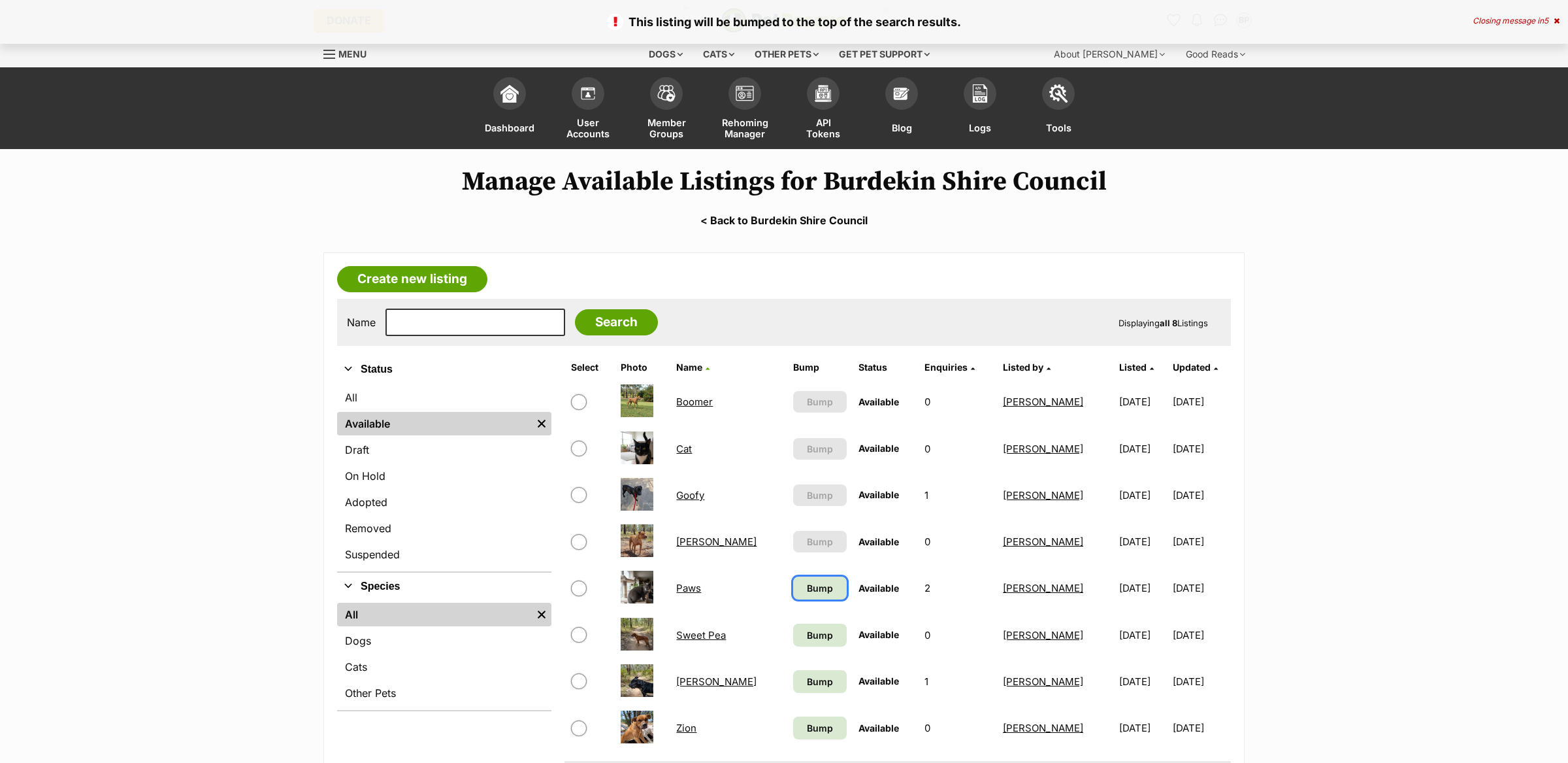
click at [807, 585] on span "Bump" at bounding box center [820, 588] width 26 height 14
click at [807, 679] on span "Bump" at bounding box center [820, 681] width 26 height 14
click at [795, 716] on td "Bump" at bounding box center [820, 728] width 65 height 45
drag, startPoint x: 802, startPoint y: 725, endPoint x: 844, endPoint y: 638, distance: 96.6
click at [802, 725] on link "Bump" at bounding box center [820, 727] width 55 height 23
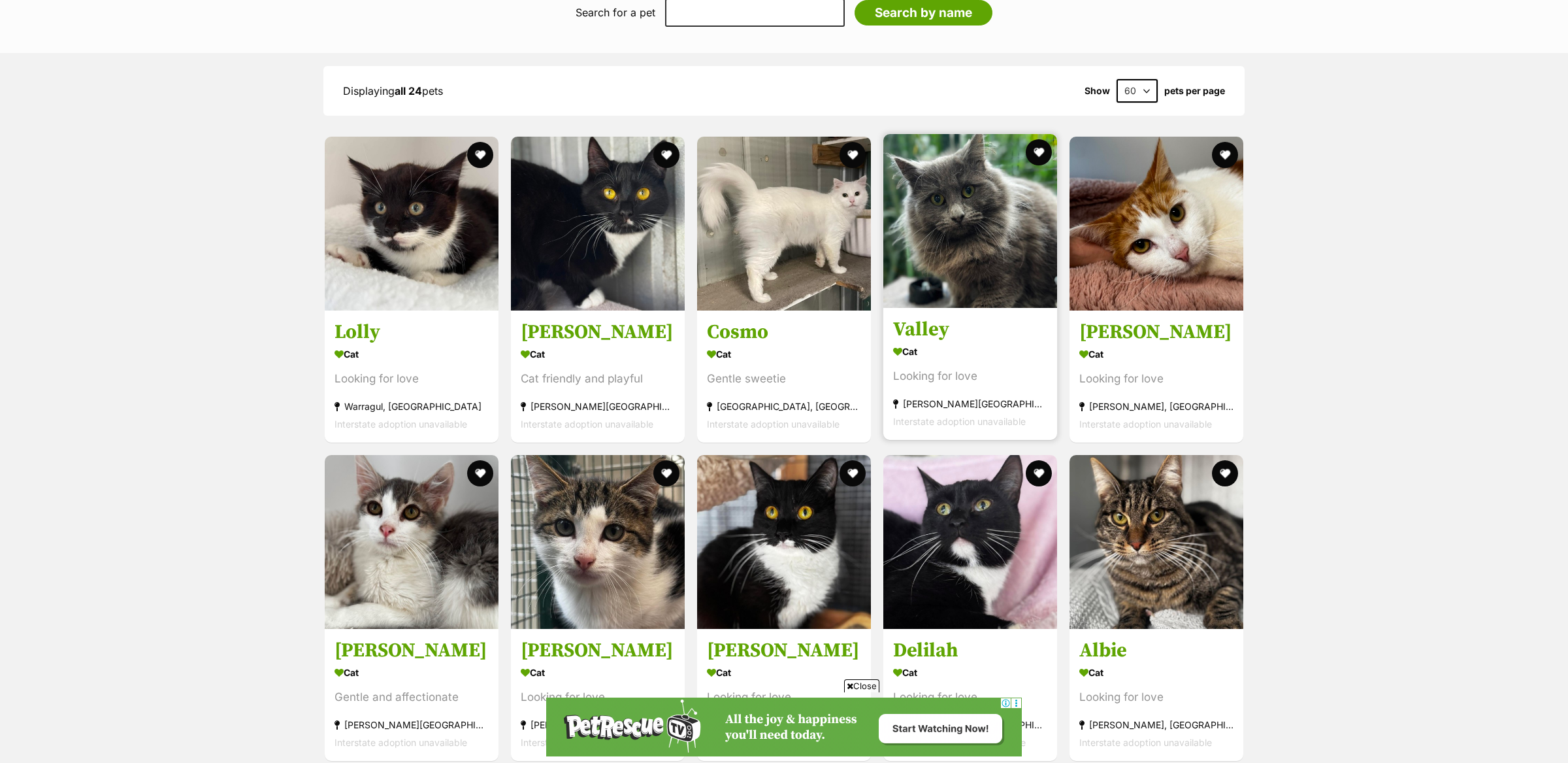
scroll to position [1677, 0]
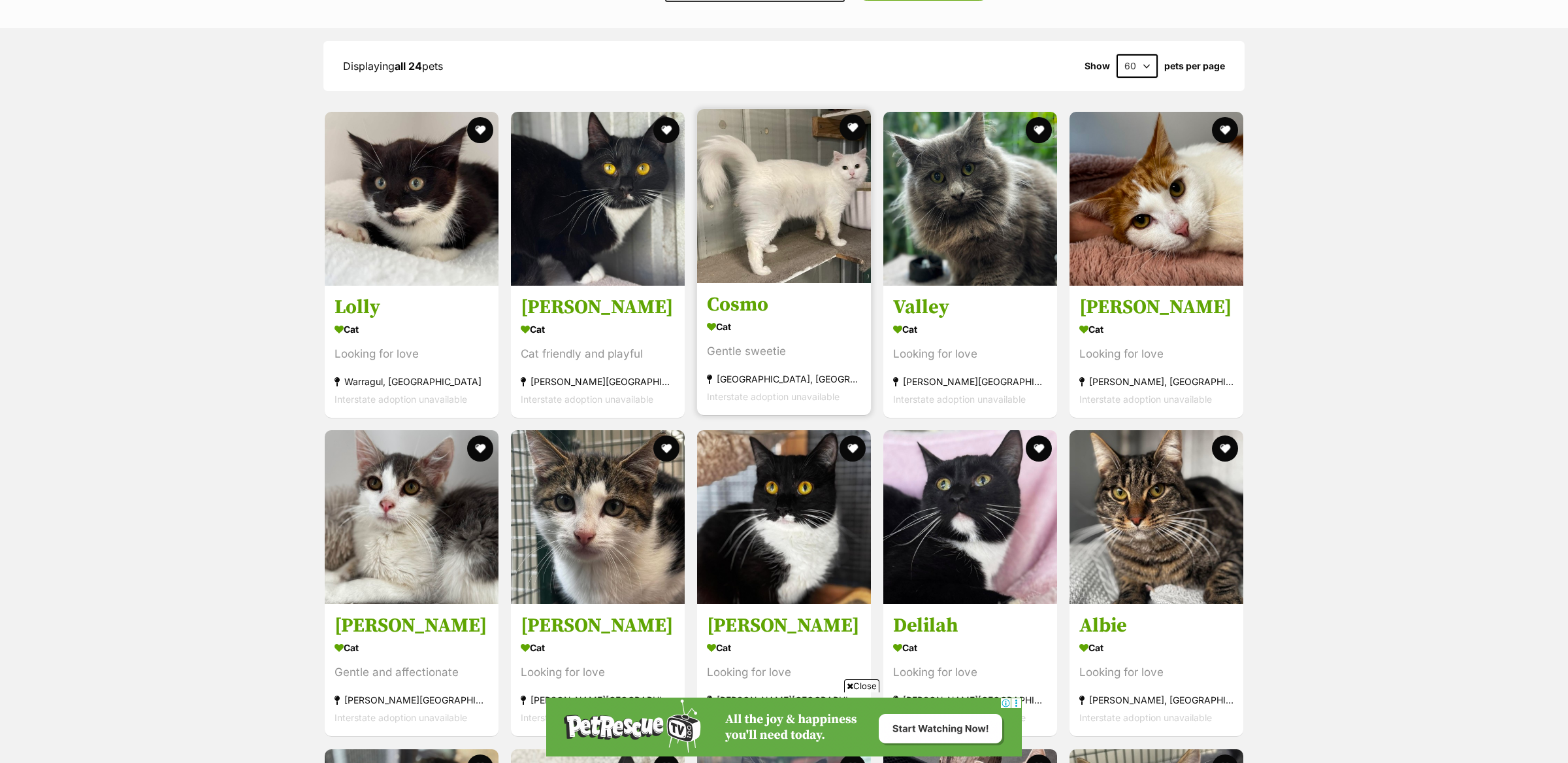
drag, startPoint x: 937, startPoint y: 326, endPoint x: 854, endPoint y: 315, distance: 83.7
click at [936, 326] on div "Cat" at bounding box center [971, 329] width 154 height 19
click at [759, 298] on h3 "Cosmo" at bounding box center [784, 304] width 154 height 24
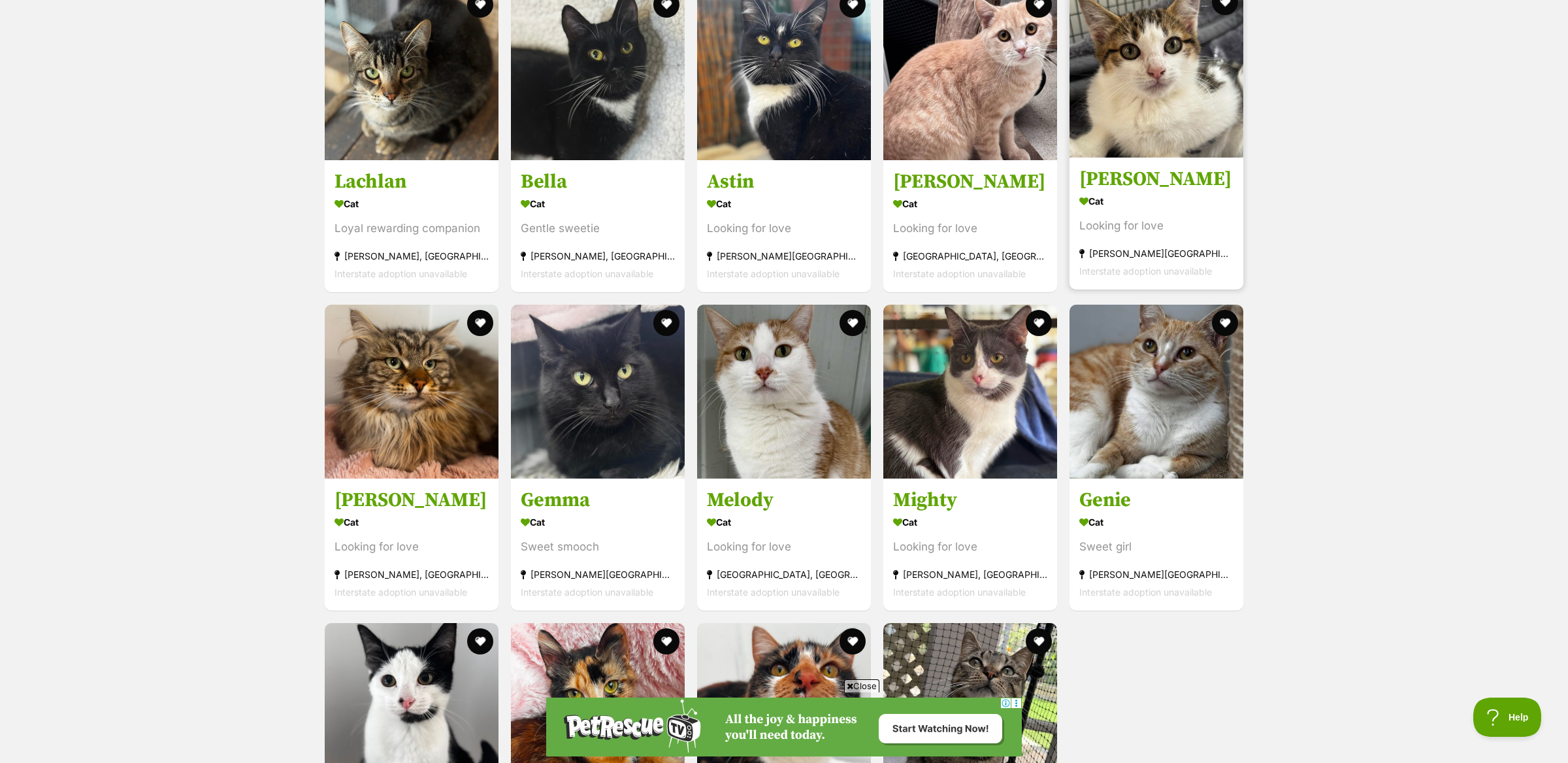
scroll to position [2393, 0]
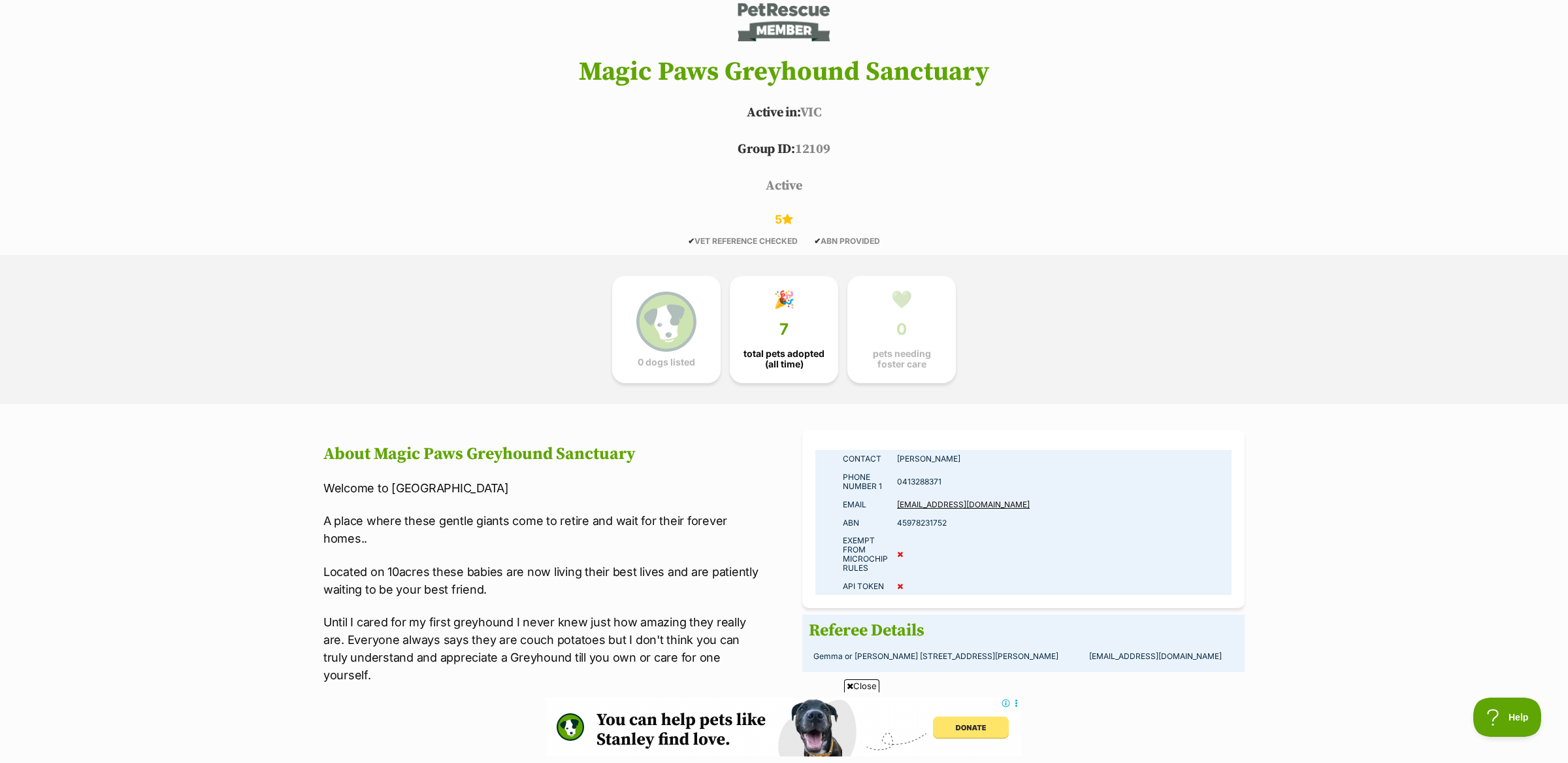
scroll to position [479, 0]
